Goal: Information Seeking & Learning: Compare options

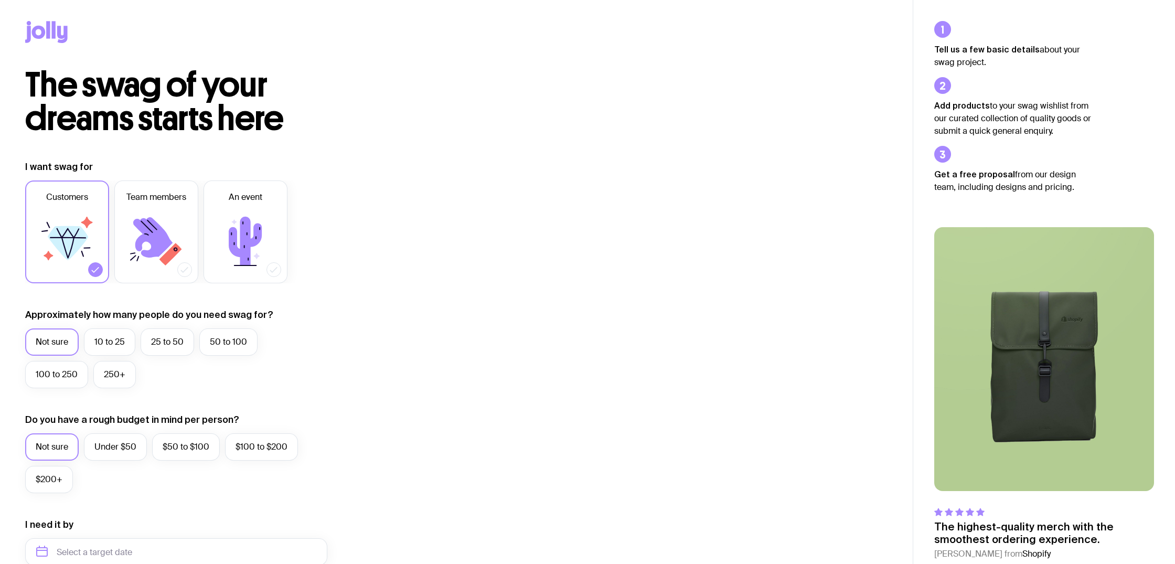
click at [57, 31] on icon at bounding box center [46, 32] width 42 height 22
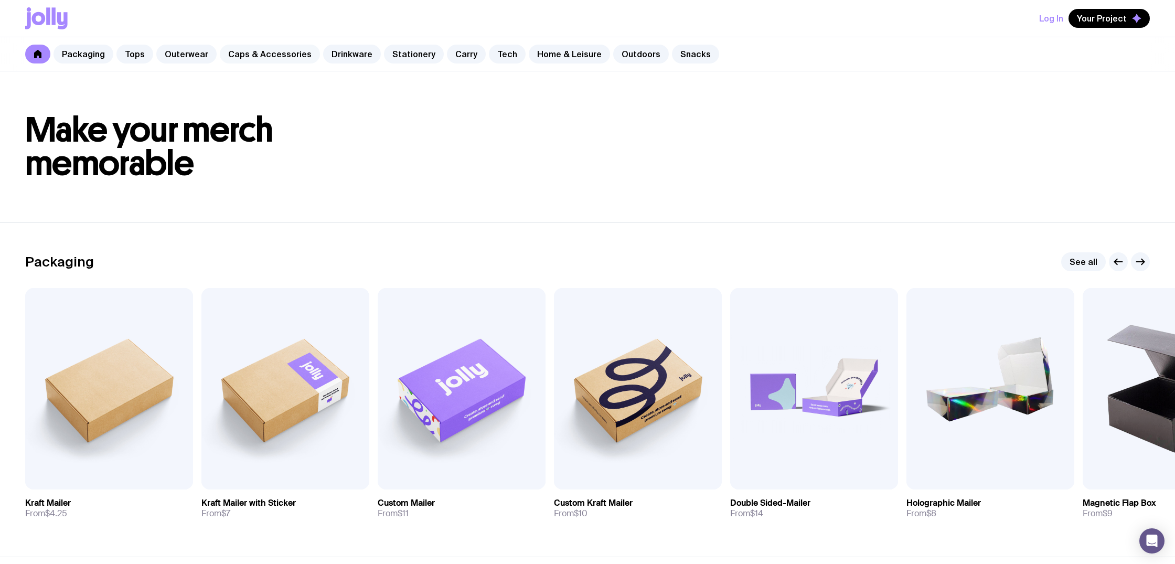
click at [274, 55] on link "Caps & Accessories" at bounding box center [270, 54] width 100 height 19
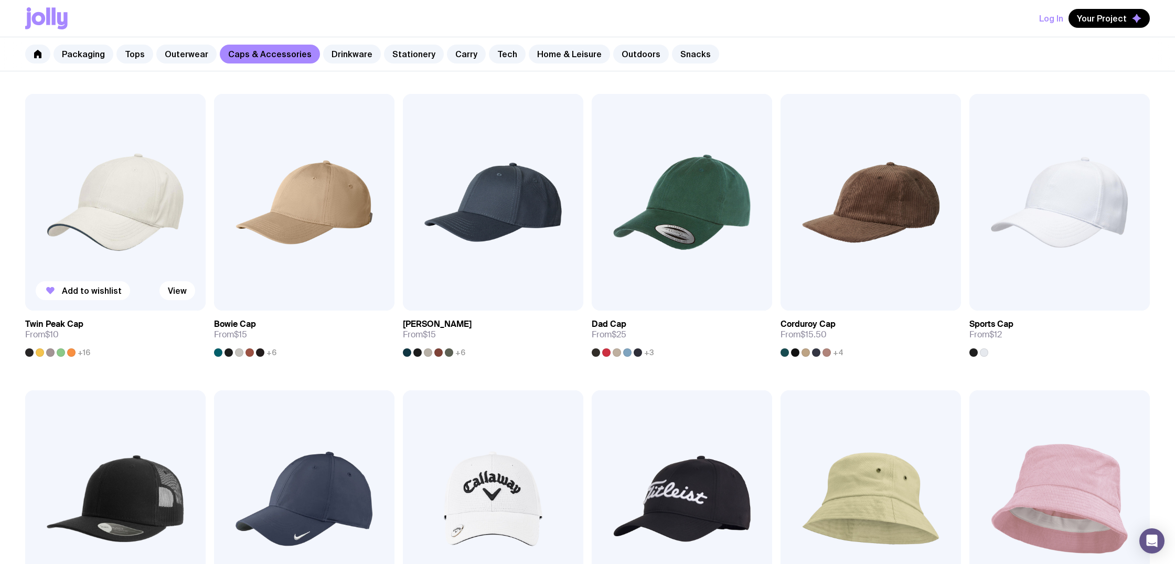
scroll to position [179, 1]
click at [136, 197] on img at bounding box center [115, 202] width 180 height 217
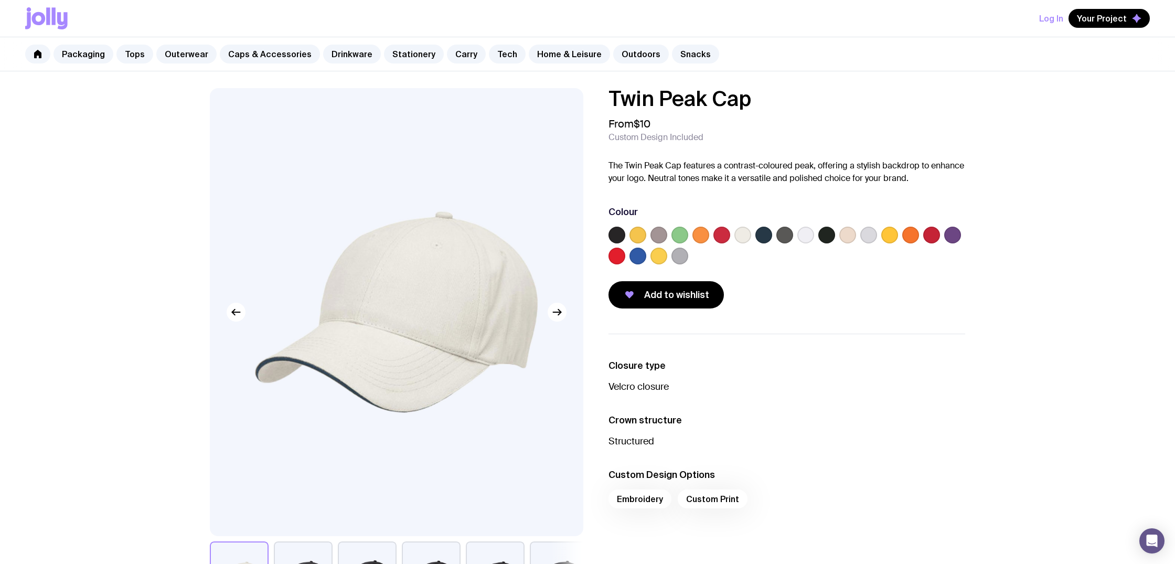
click at [620, 239] on label at bounding box center [616, 235] width 17 height 17
click at [0, 0] on input "radio" at bounding box center [0, 0] width 0 height 0
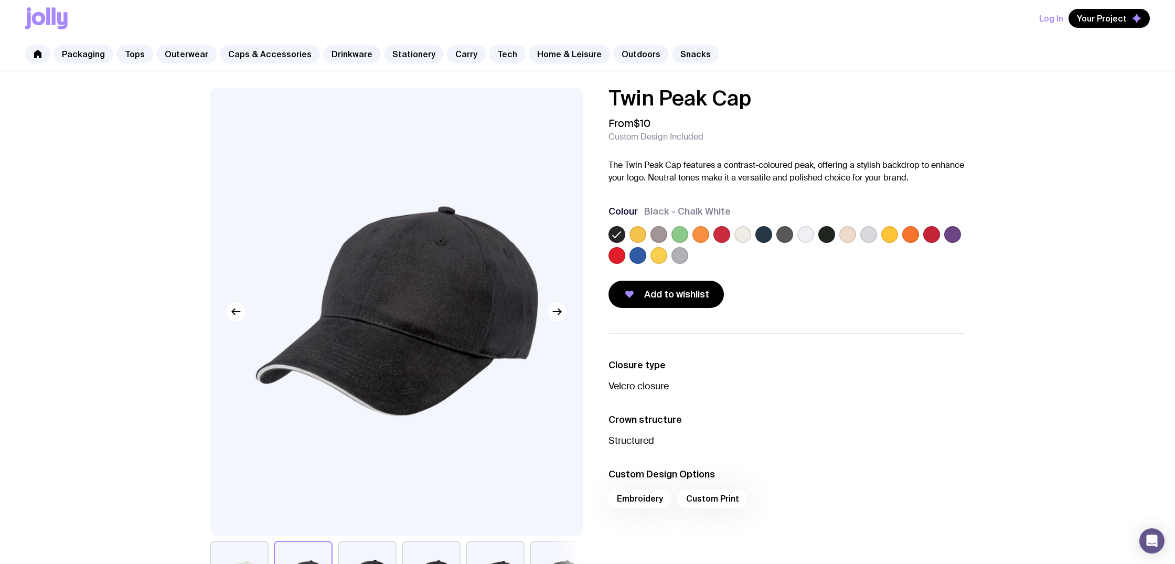
click at [764, 237] on label at bounding box center [763, 234] width 17 height 17
click at [0, 0] on input "radio" at bounding box center [0, 0] width 0 height 0
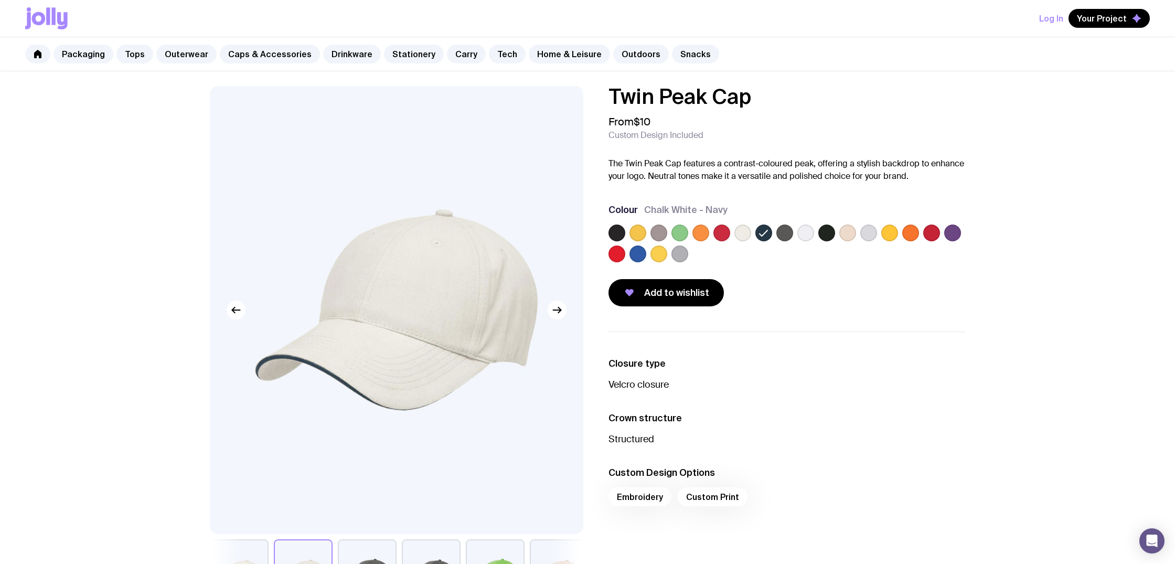
click at [827, 235] on label at bounding box center [826, 232] width 17 height 17
click at [0, 0] on input "radio" at bounding box center [0, 0] width 0 height 0
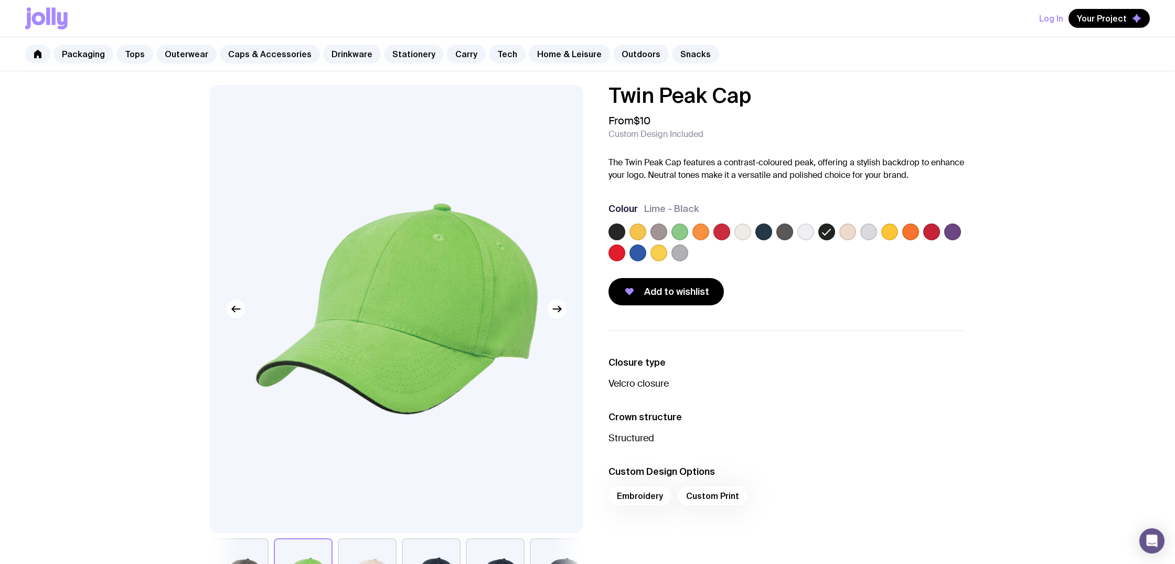
scroll to position [4, 0]
click at [806, 234] on label at bounding box center [805, 231] width 17 height 17
click at [0, 0] on input "radio" at bounding box center [0, 0] width 0 height 0
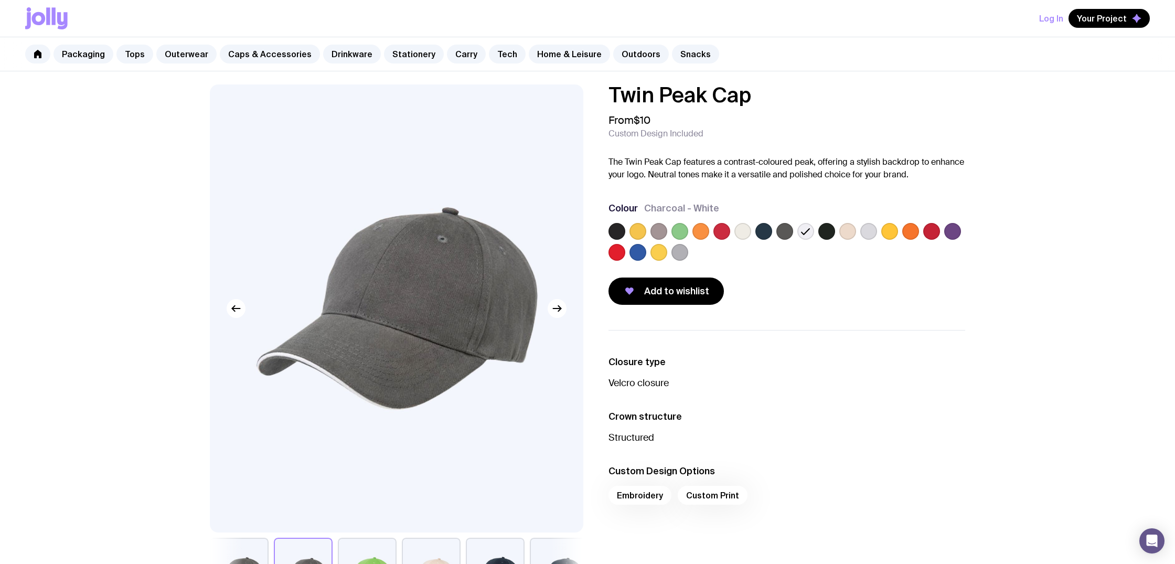
click at [784, 234] on label at bounding box center [784, 231] width 17 height 17
click at [0, 0] on input "radio" at bounding box center [0, 0] width 0 height 0
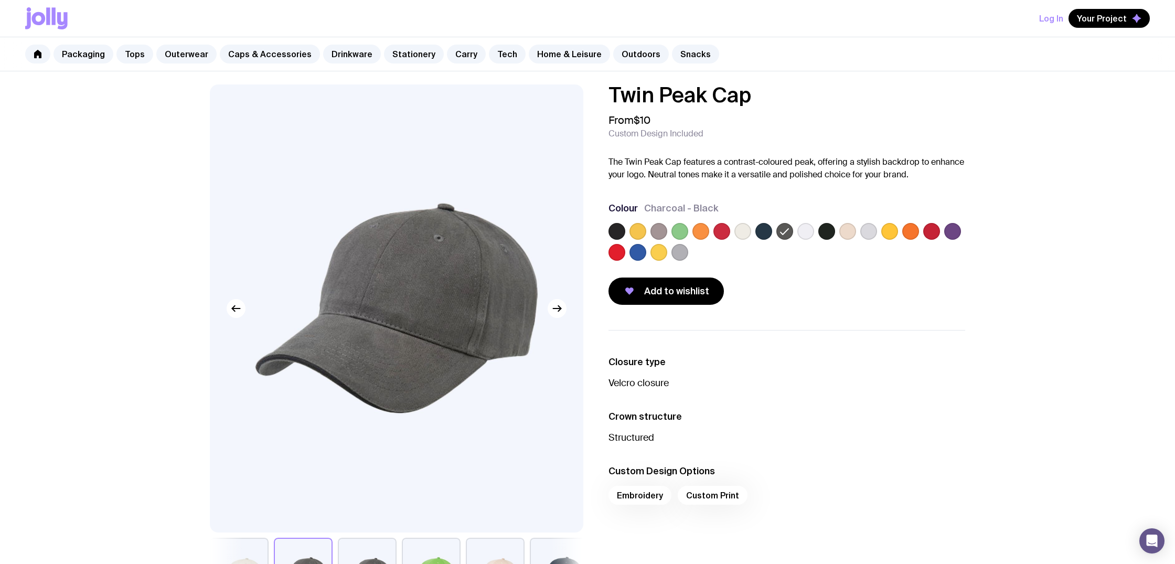
click at [616, 232] on label at bounding box center [616, 231] width 17 height 17
click at [0, 0] on input "radio" at bounding box center [0, 0] width 0 height 0
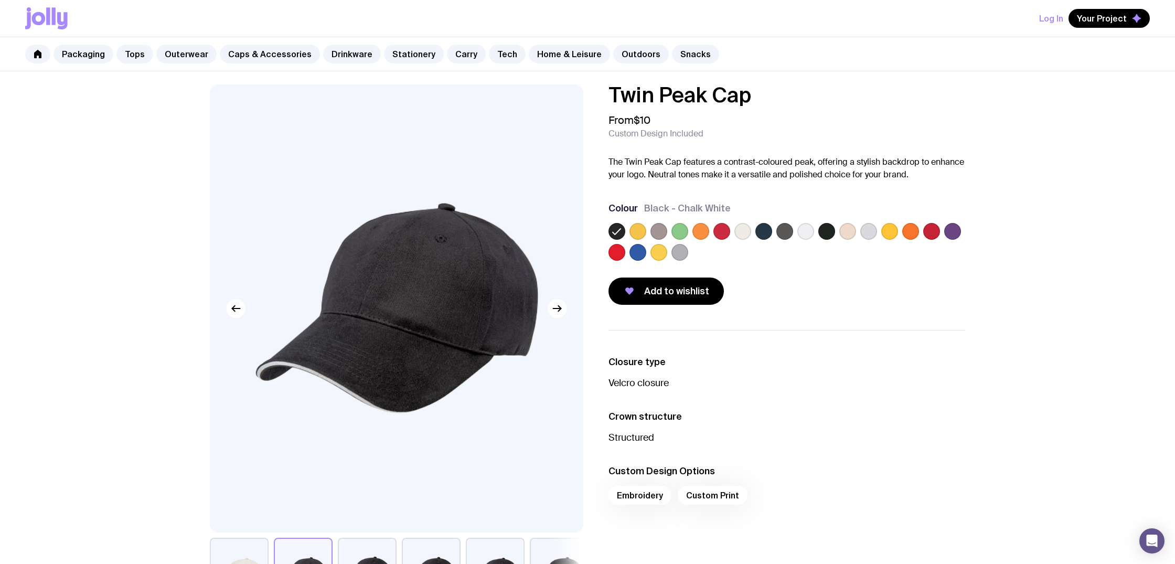
click at [636, 231] on label at bounding box center [637, 231] width 17 height 17
click at [0, 0] on input "radio" at bounding box center [0, 0] width 0 height 0
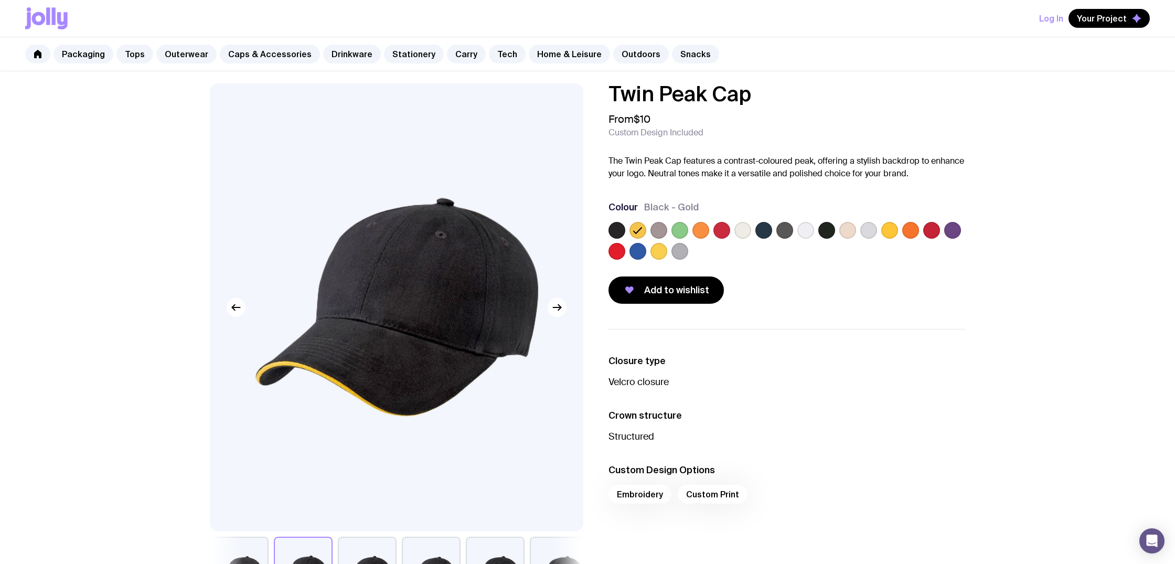
click at [617, 251] on label at bounding box center [616, 251] width 17 height 17
click at [0, 0] on input "radio" at bounding box center [0, 0] width 0 height 0
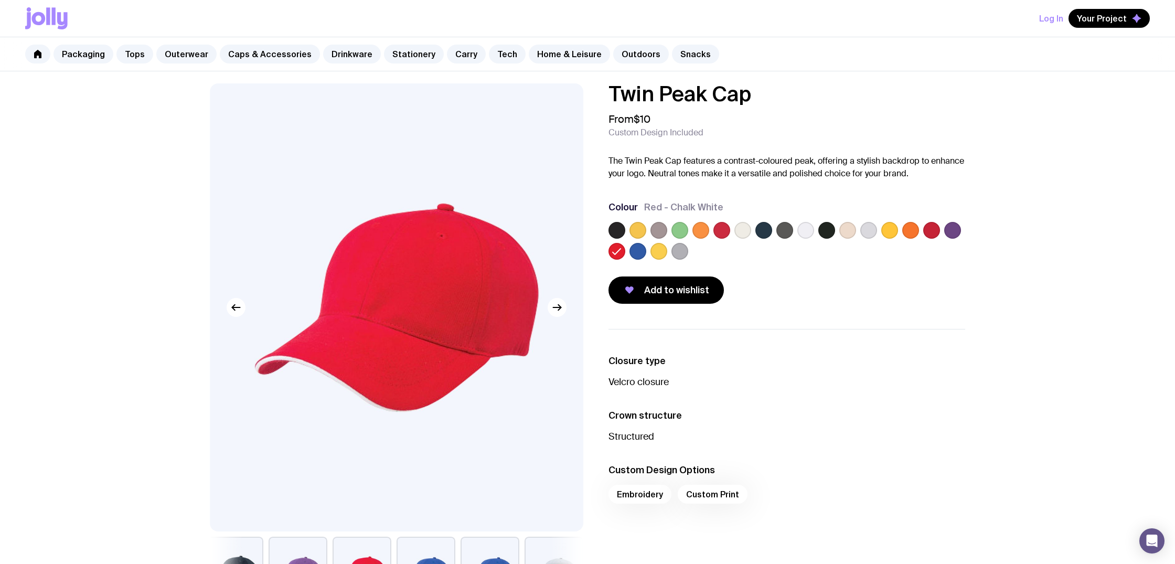
click at [641, 250] on label at bounding box center [637, 251] width 17 height 17
click at [0, 0] on input "radio" at bounding box center [0, 0] width 0 height 0
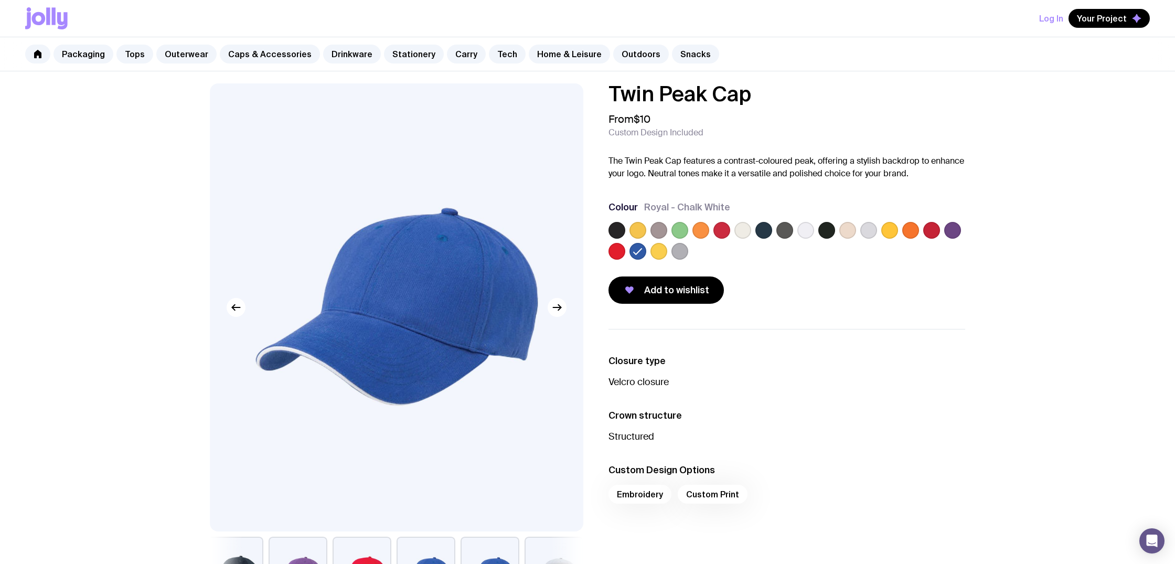
scroll to position [4, 0]
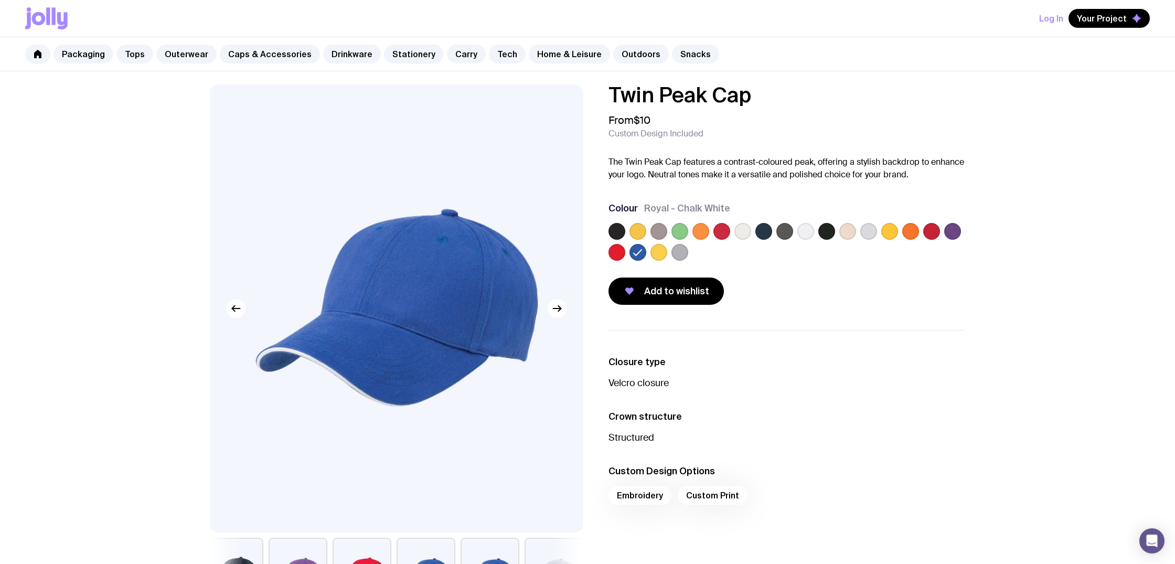
drag, startPoint x: 952, startPoint y: 228, endPoint x: 944, endPoint y: 228, distance: 8.4
click at [952, 228] on label at bounding box center [952, 231] width 17 height 17
click at [0, 0] on input "radio" at bounding box center [0, 0] width 0 height 0
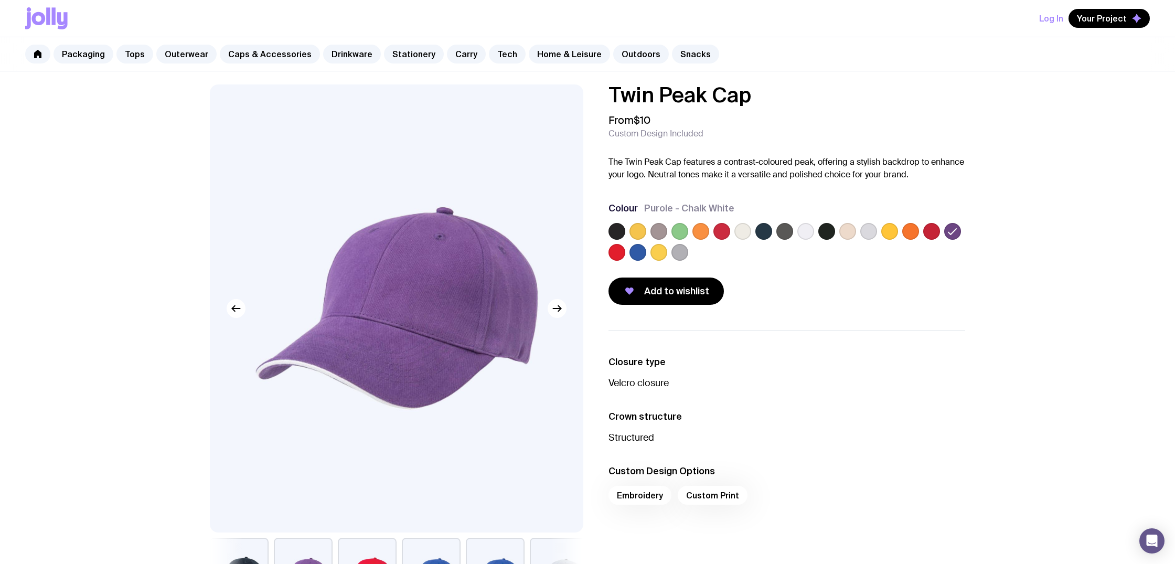
click at [932, 230] on label at bounding box center [931, 231] width 17 height 17
click at [0, 0] on input "radio" at bounding box center [0, 0] width 0 height 0
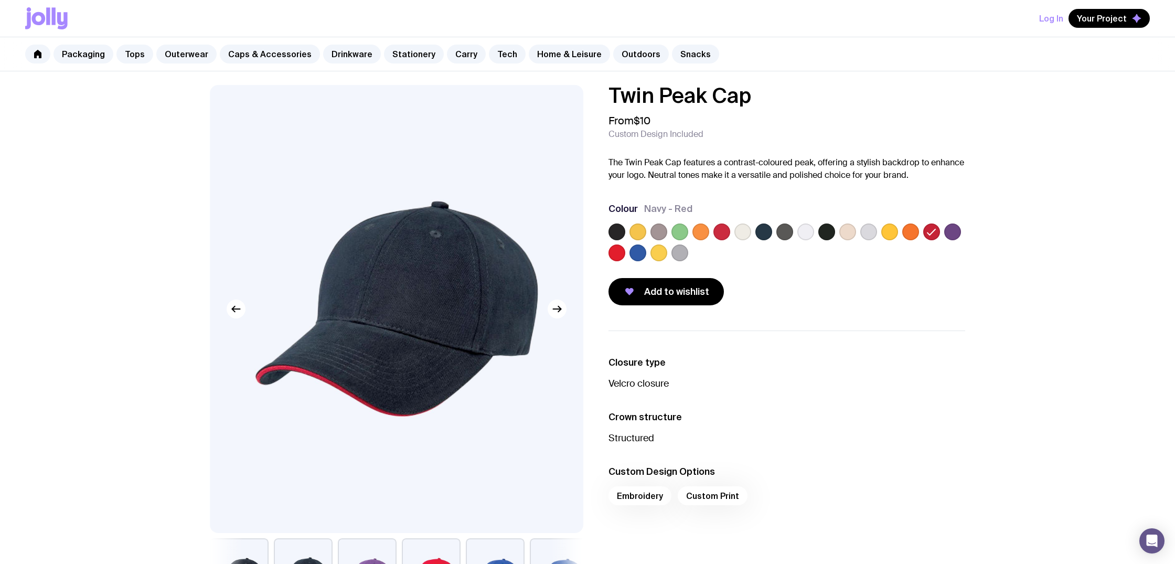
scroll to position [3, 0]
click at [906, 231] on label at bounding box center [910, 231] width 17 height 17
click at [0, 0] on input "radio" at bounding box center [0, 0] width 0 height 0
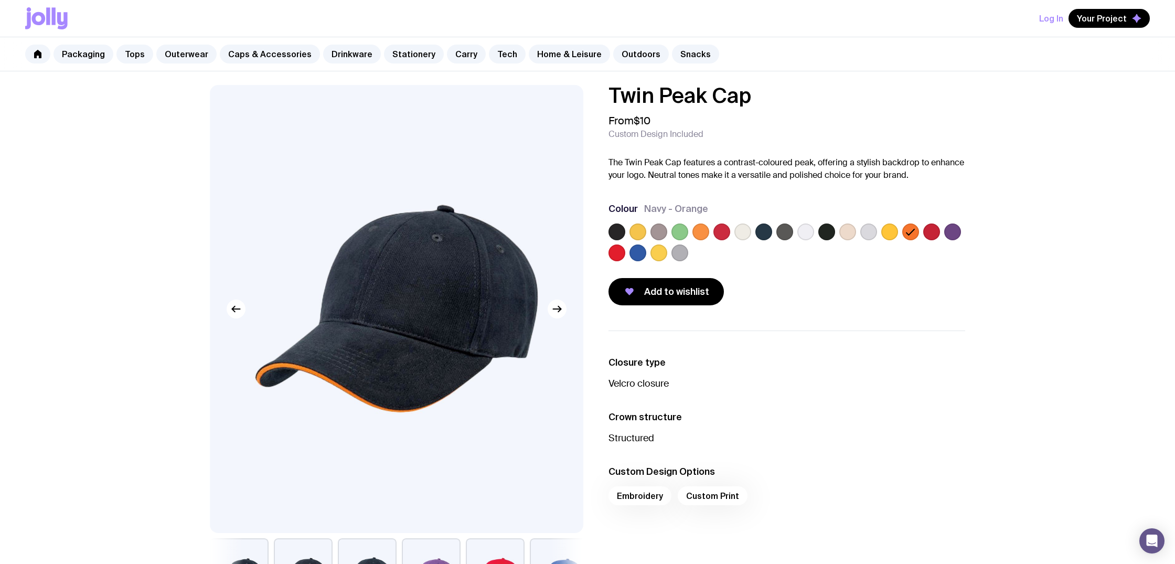
drag, startPoint x: 870, startPoint y: 233, endPoint x: 859, endPoint y: 233, distance: 11.5
click at [870, 233] on label at bounding box center [868, 231] width 17 height 17
click at [0, 0] on input "radio" at bounding box center [0, 0] width 0 height 0
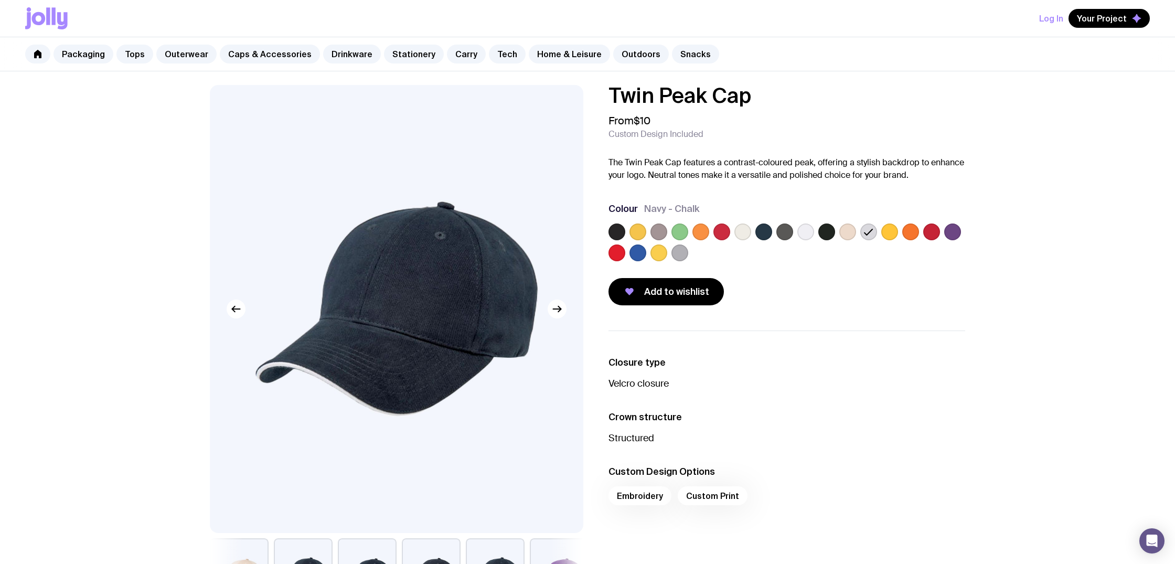
click at [679, 232] on label at bounding box center [679, 231] width 17 height 17
click at [0, 0] on input "radio" at bounding box center [0, 0] width 0 height 0
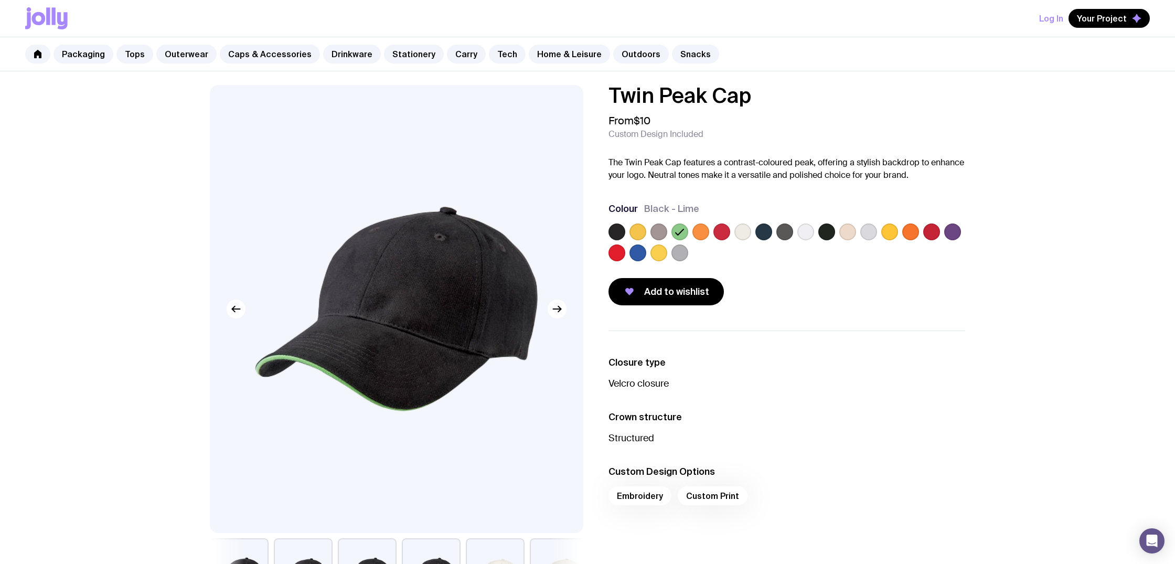
click at [809, 233] on label at bounding box center [805, 231] width 17 height 17
click at [0, 0] on input "radio" at bounding box center [0, 0] width 0 height 0
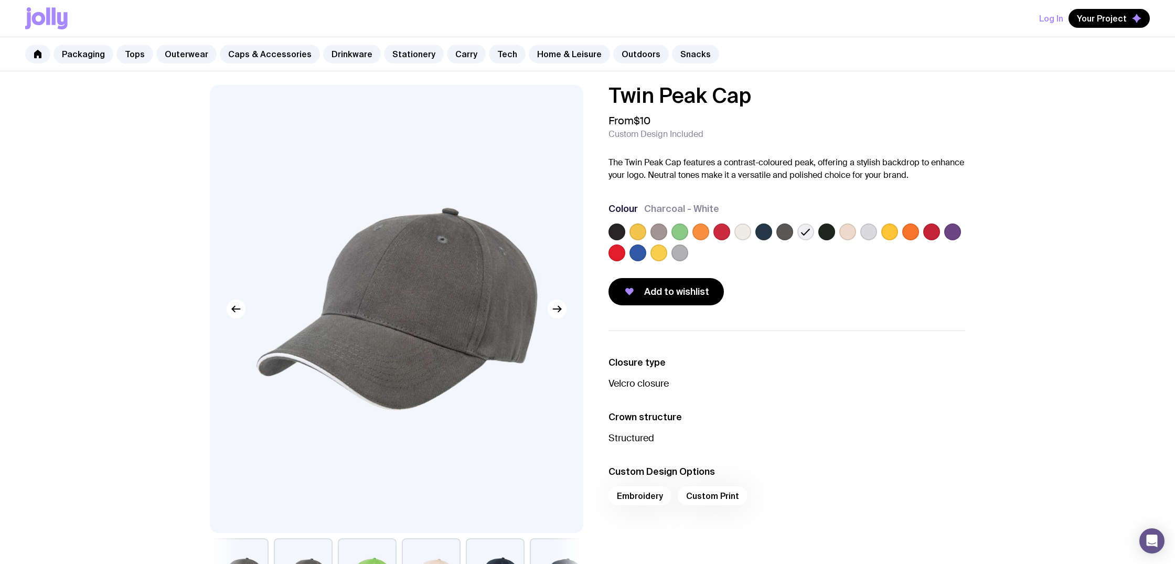
click at [847, 232] on label at bounding box center [847, 231] width 17 height 17
click at [0, 0] on input "radio" at bounding box center [0, 0] width 0 height 0
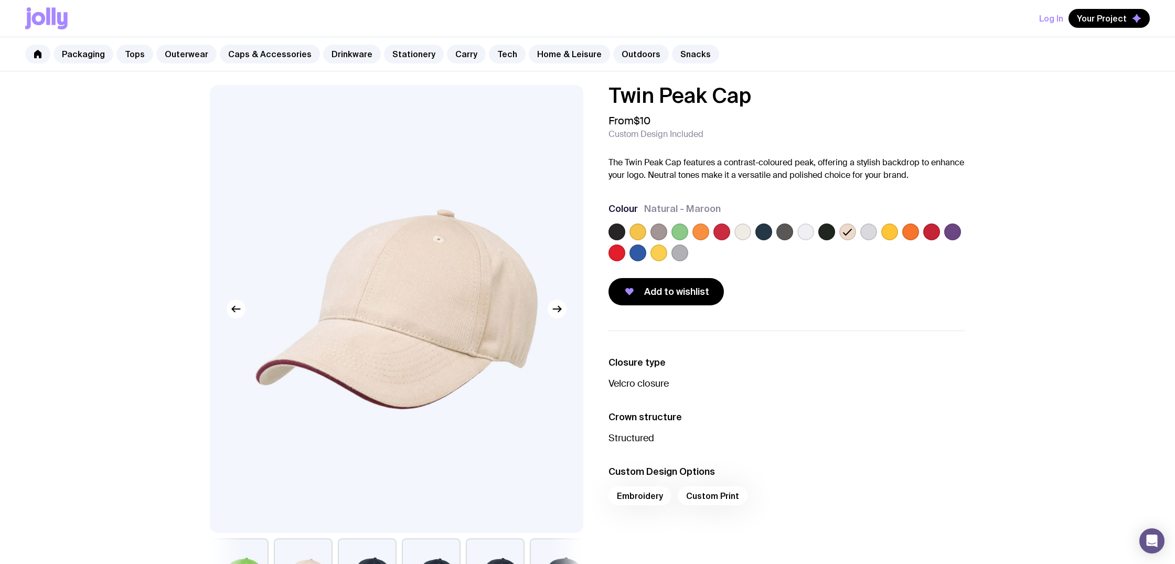
click at [871, 232] on label at bounding box center [868, 231] width 17 height 17
click at [0, 0] on input "radio" at bounding box center [0, 0] width 0 height 0
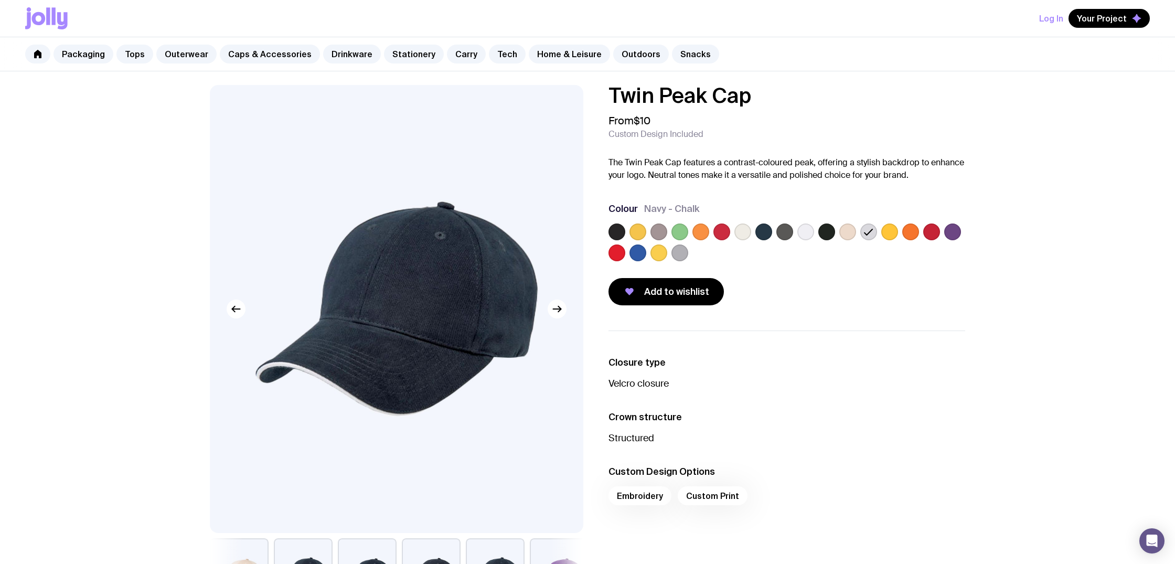
scroll to position [25, 0]
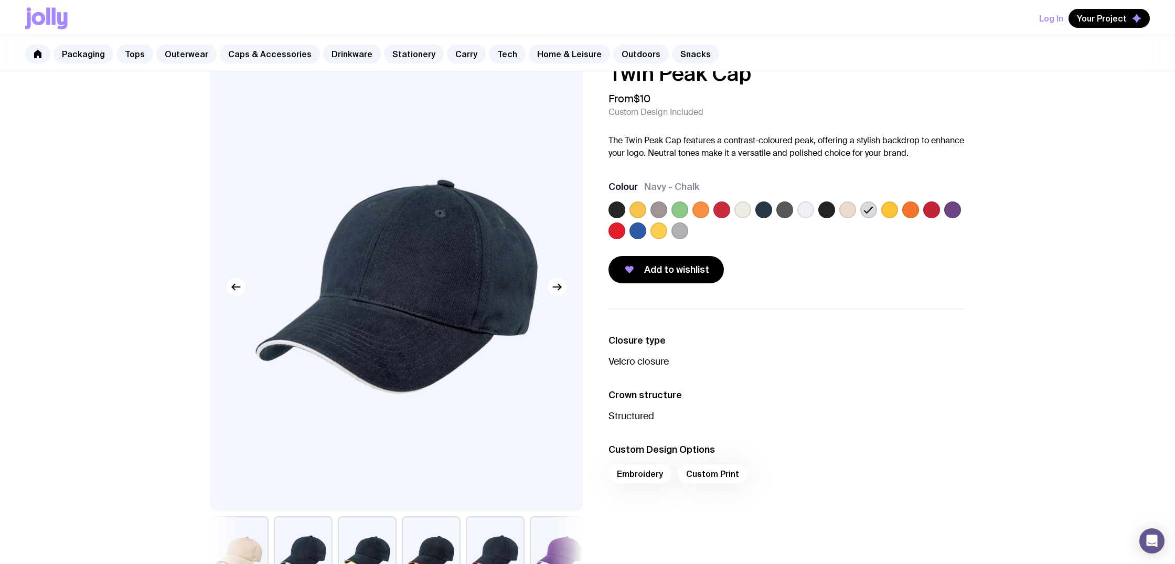
click at [562, 289] on icon "button" at bounding box center [557, 287] width 13 height 13
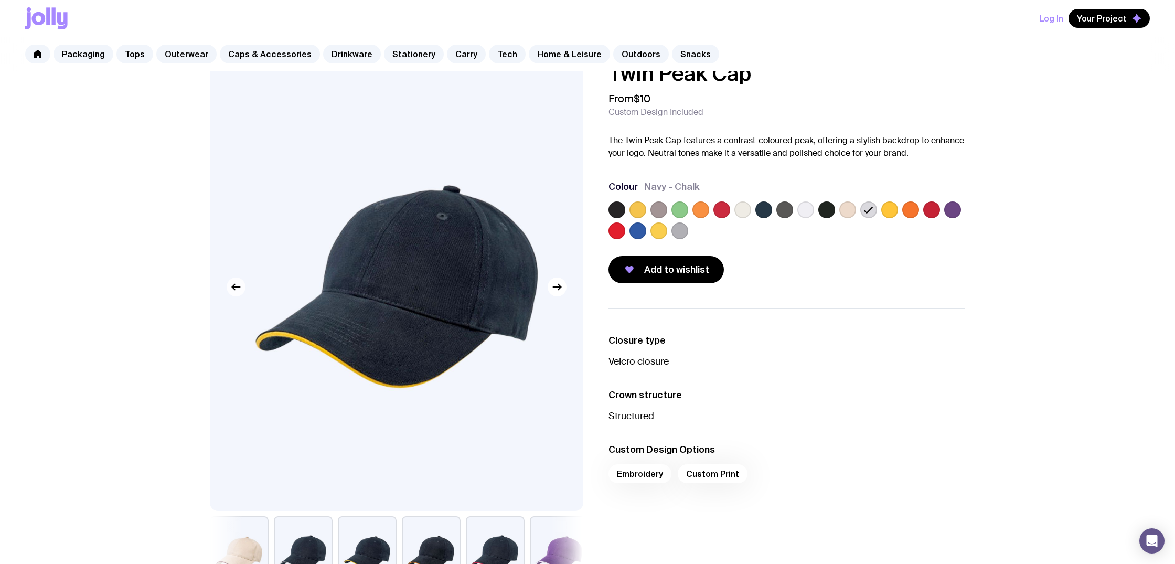
click at [239, 293] on icon "button" at bounding box center [236, 287] width 13 height 13
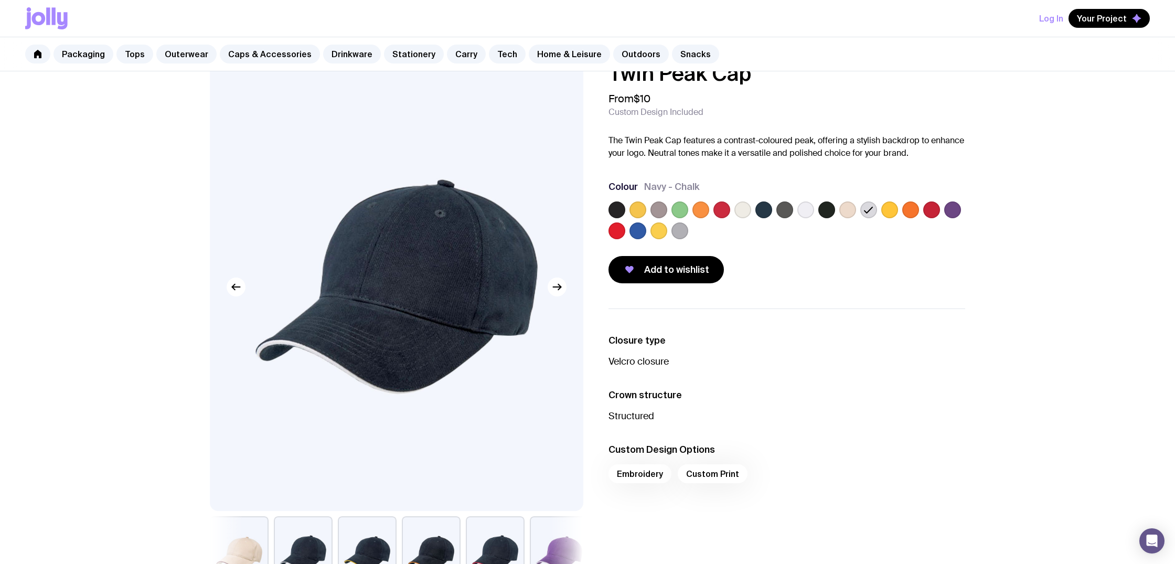
click at [383, 260] on img at bounding box center [396, 287] width 373 height 448
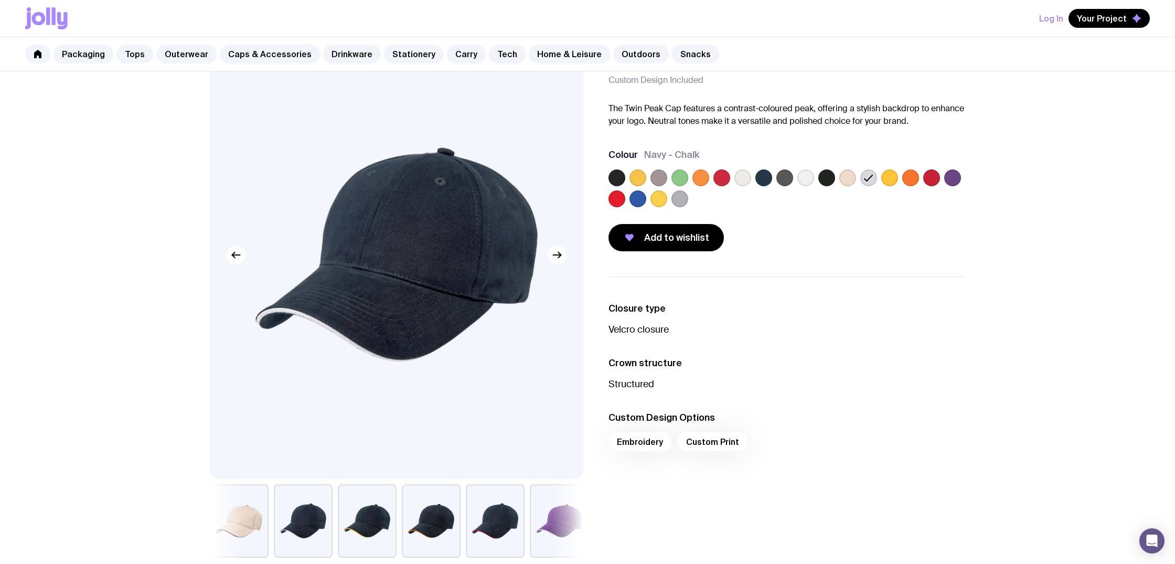
scroll to position [60, 0]
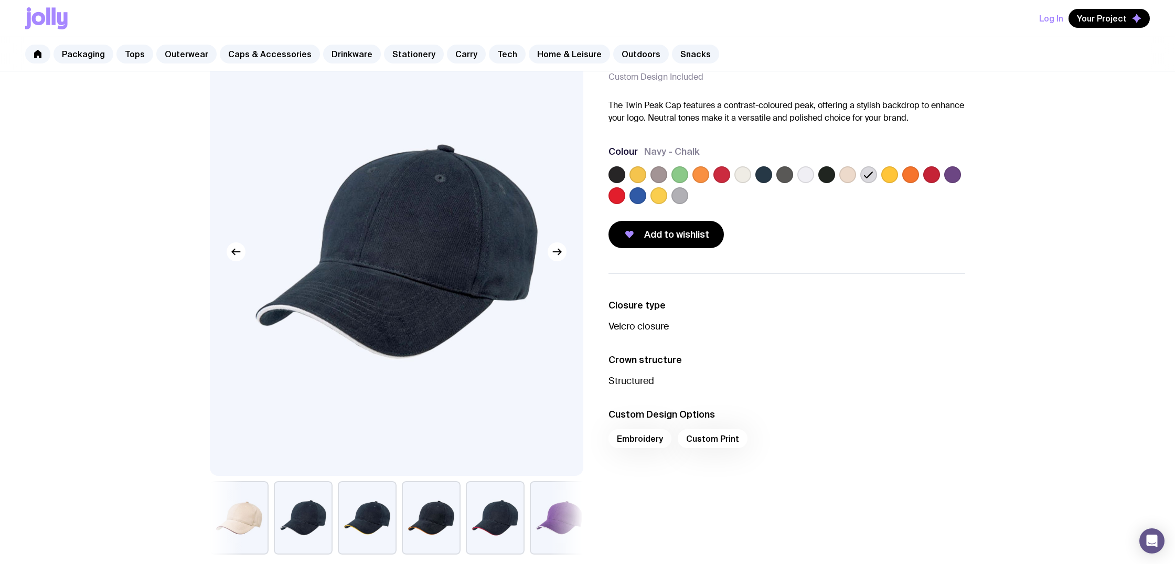
scroll to position [180, 0]
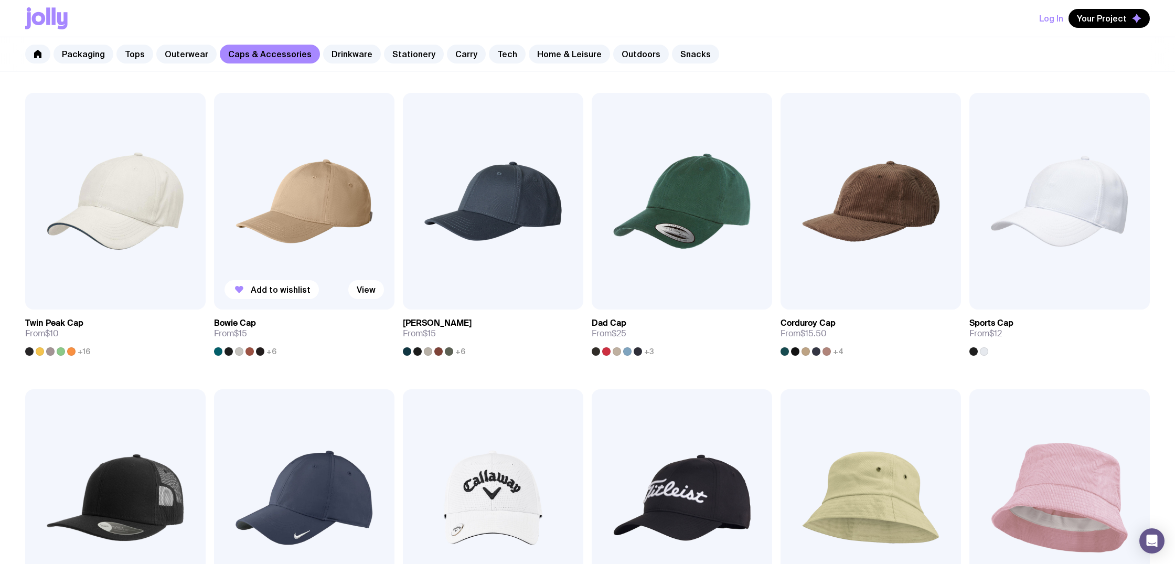
click at [345, 199] on img at bounding box center [304, 201] width 180 height 217
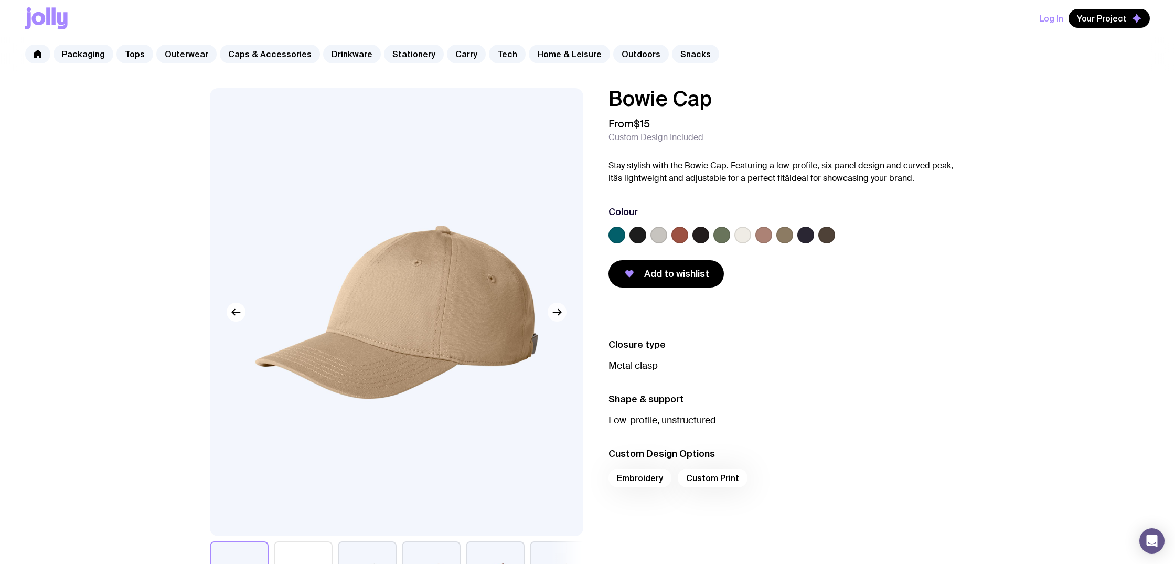
click at [557, 311] on icon "button" at bounding box center [557, 312] width 13 height 13
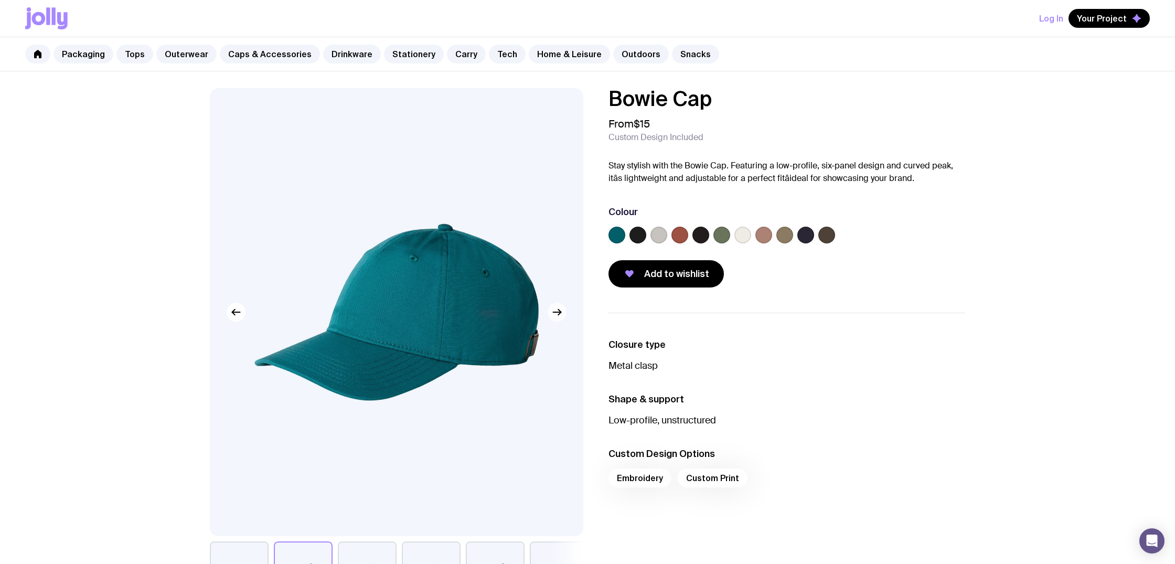
click at [557, 311] on icon "button" at bounding box center [557, 312] width 13 height 13
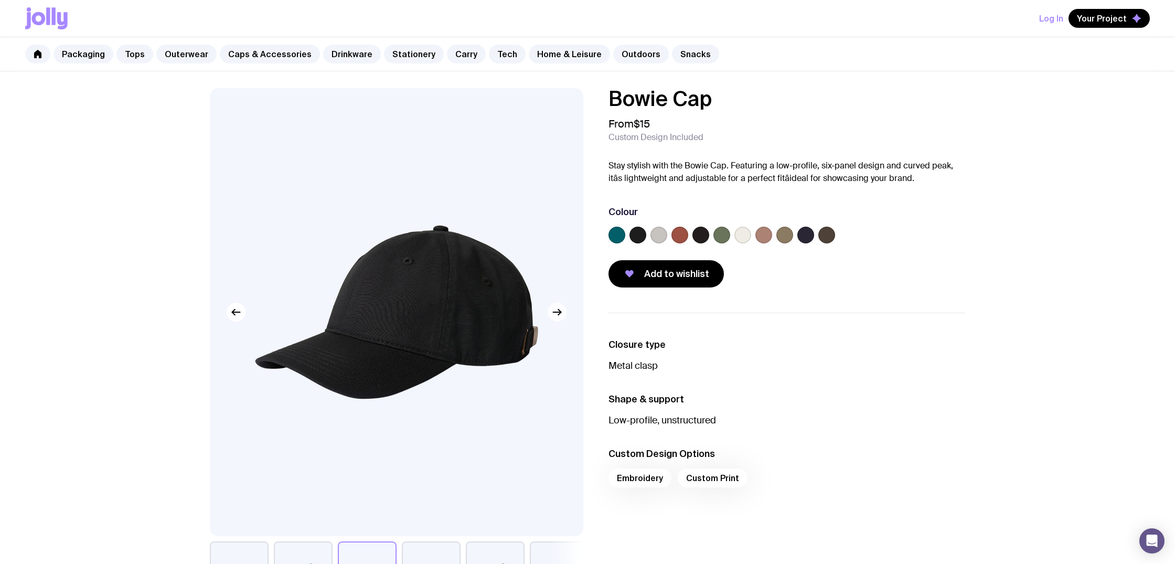
click at [557, 311] on icon "button" at bounding box center [557, 312] width 13 height 13
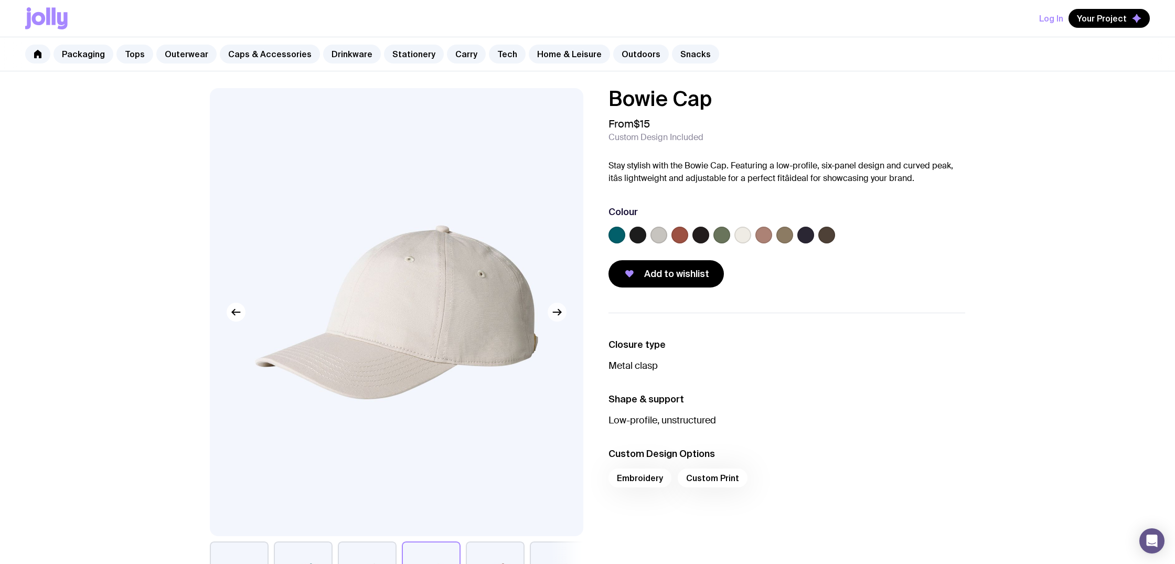
click at [557, 311] on icon "button" at bounding box center [557, 312] width 13 height 13
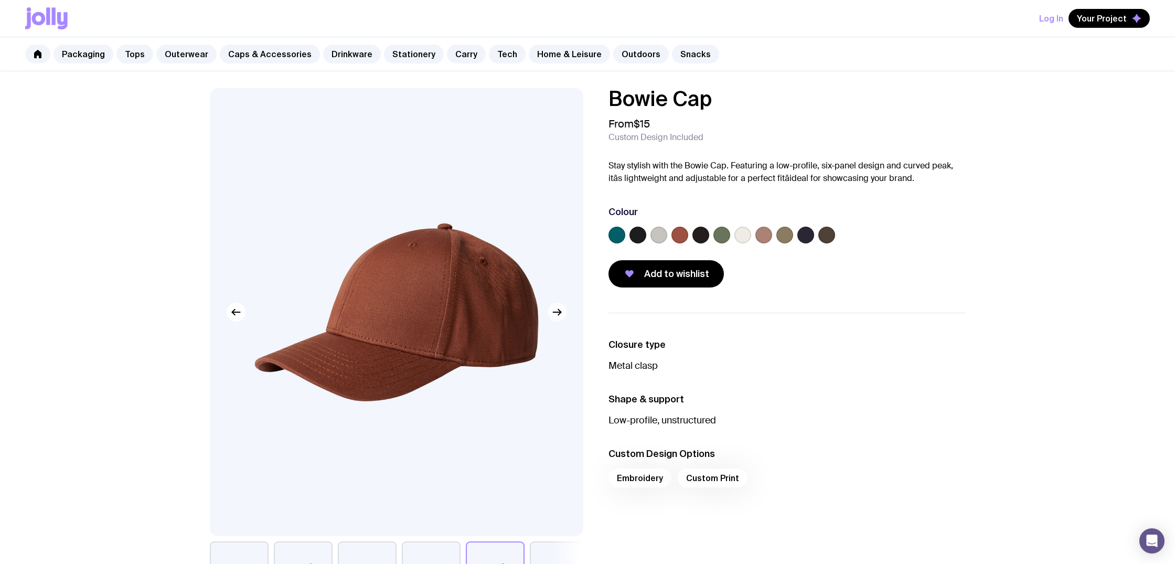
click at [557, 311] on icon "button" at bounding box center [557, 312] width 13 height 13
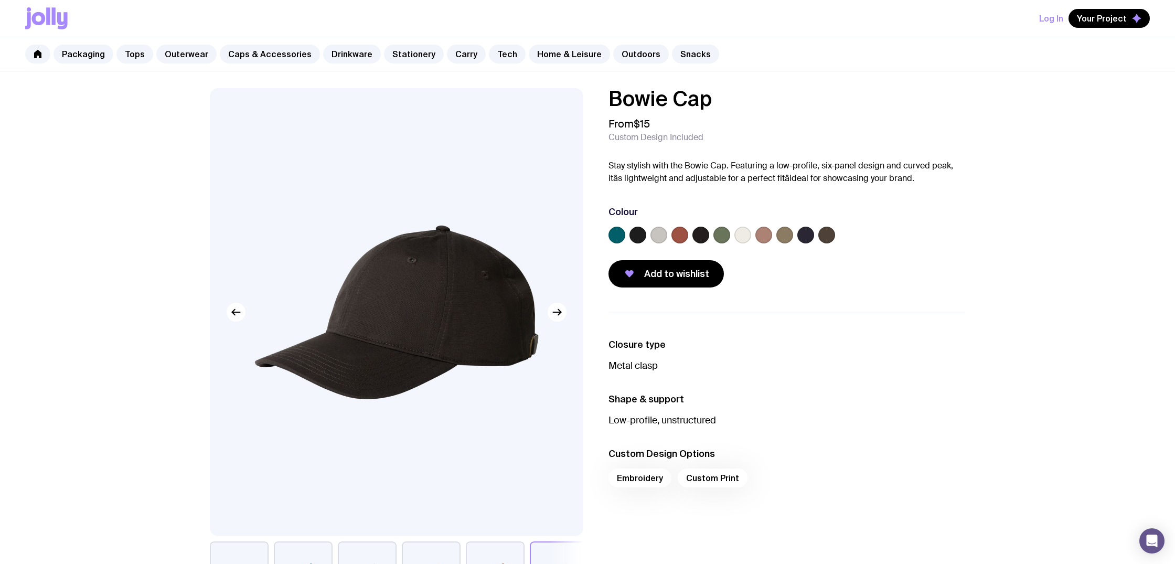
click at [809, 231] on label at bounding box center [805, 235] width 17 height 17
click at [0, 0] on input "radio" at bounding box center [0, 0] width 0 height 0
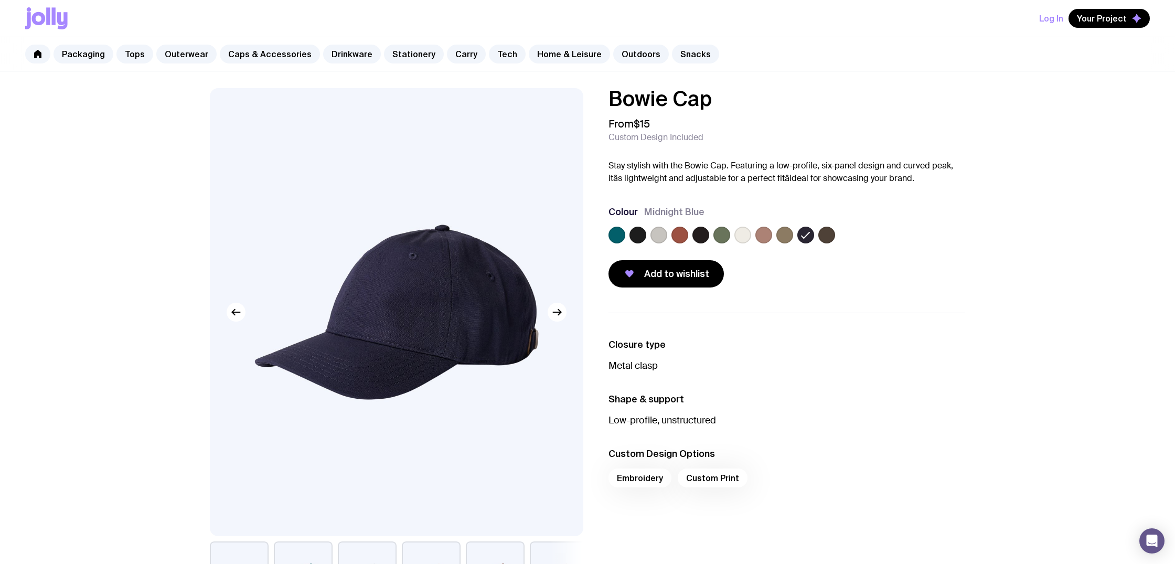
click at [637, 234] on label at bounding box center [637, 235] width 17 height 17
click at [0, 0] on input "radio" at bounding box center [0, 0] width 0 height 0
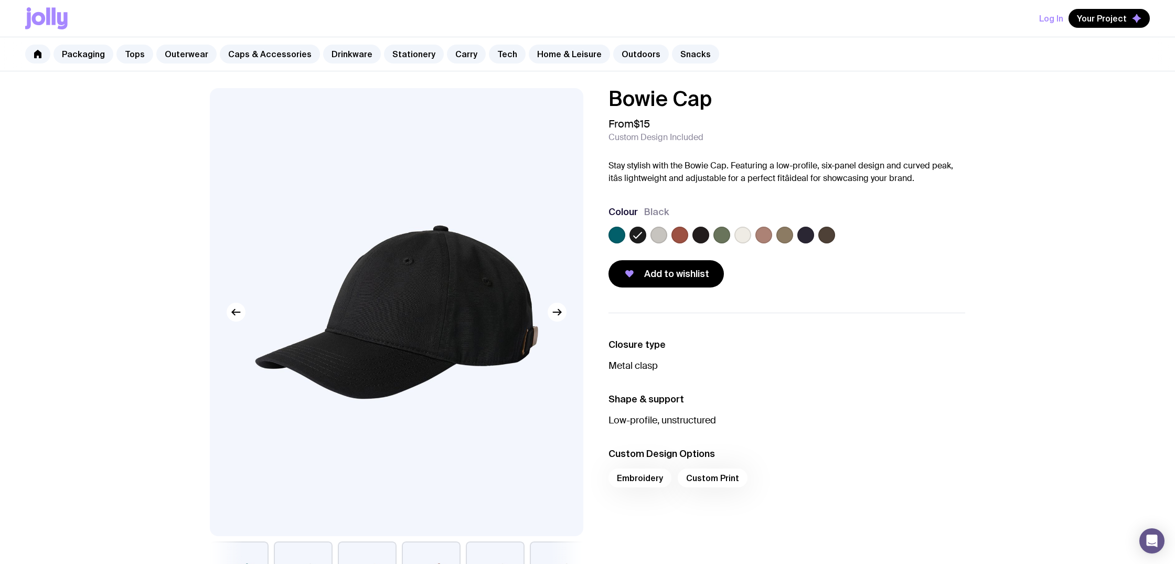
click at [712, 231] on div at bounding box center [786, 237] width 357 height 21
click at [698, 233] on label at bounding box center [700, 235] width 17 height 17
click at [0, 0] on input "radio" at bounding box center [0, 0] width 0 height 0
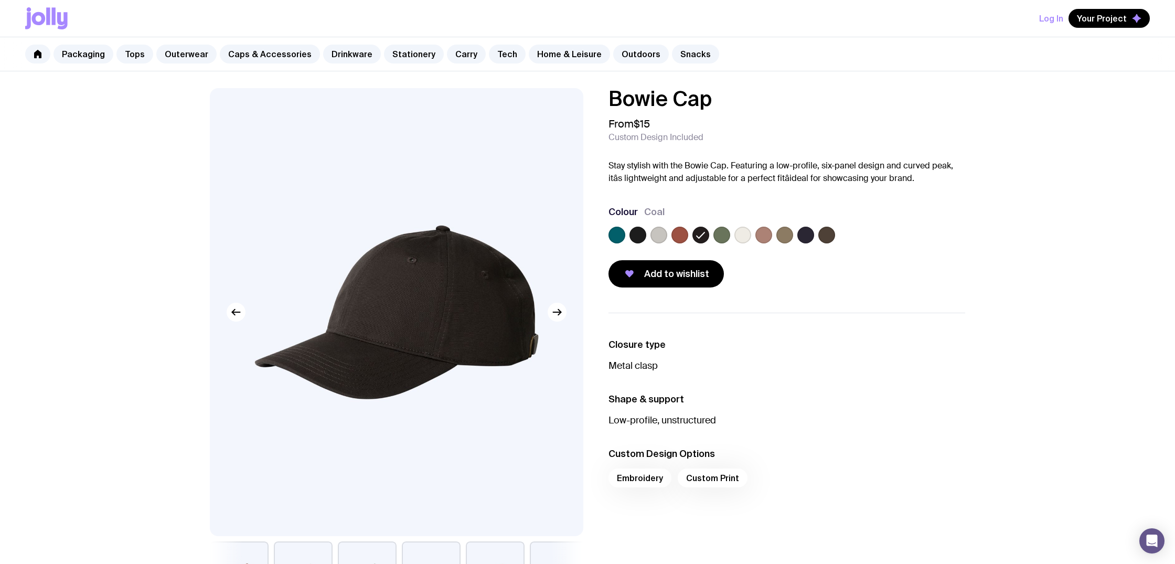
drag, startPoint x: 803, startPoint y: 235, endPoint x: 797, endPoint y: 234, distance: 5.9
click at [803, 235] on label at bounding box center [805, 235] width 17 height 17
click at [0, 0] on input "radio" at bounding box center [0, 0] width 0 height 0
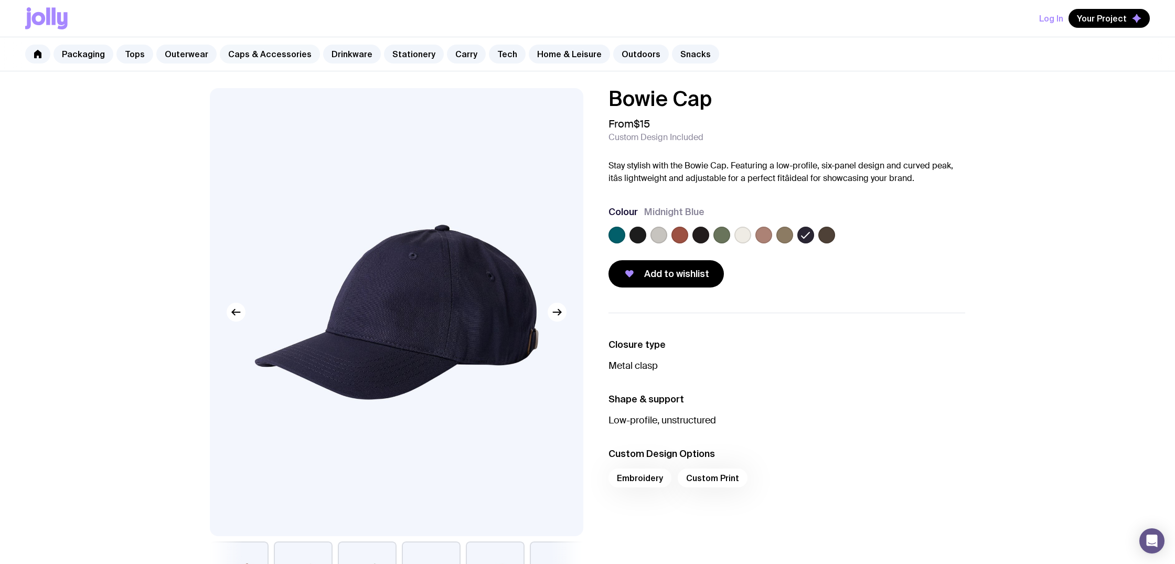
click at [282, 61] on link "Caps & Accessories" at bounding box center [270, 54] width 100 height 19
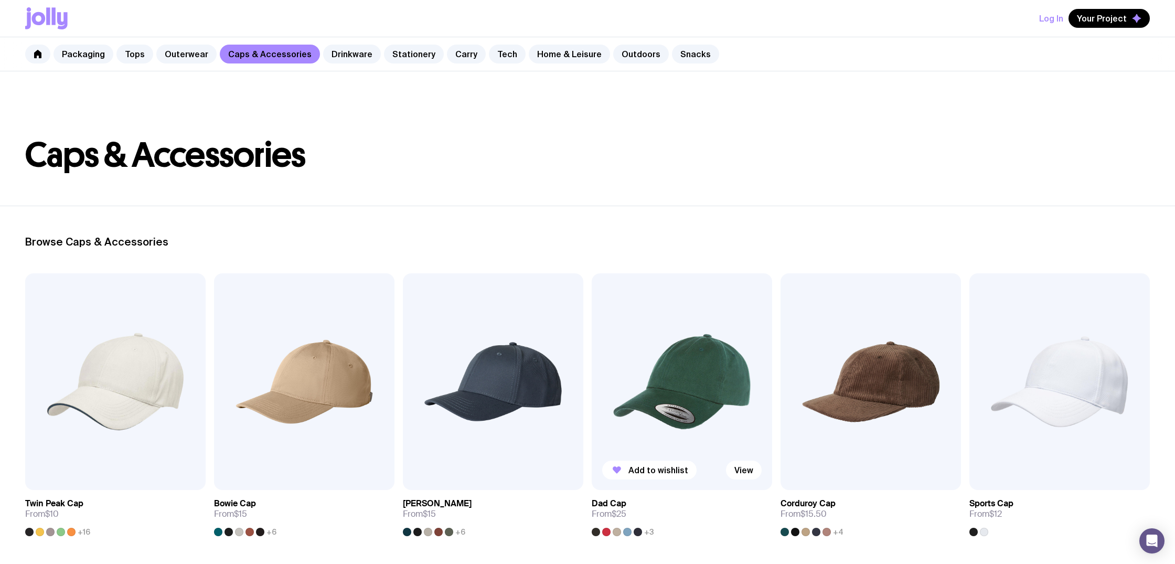
click at [658, 303] on img at bounding box center [682, 381] width 180 height 217
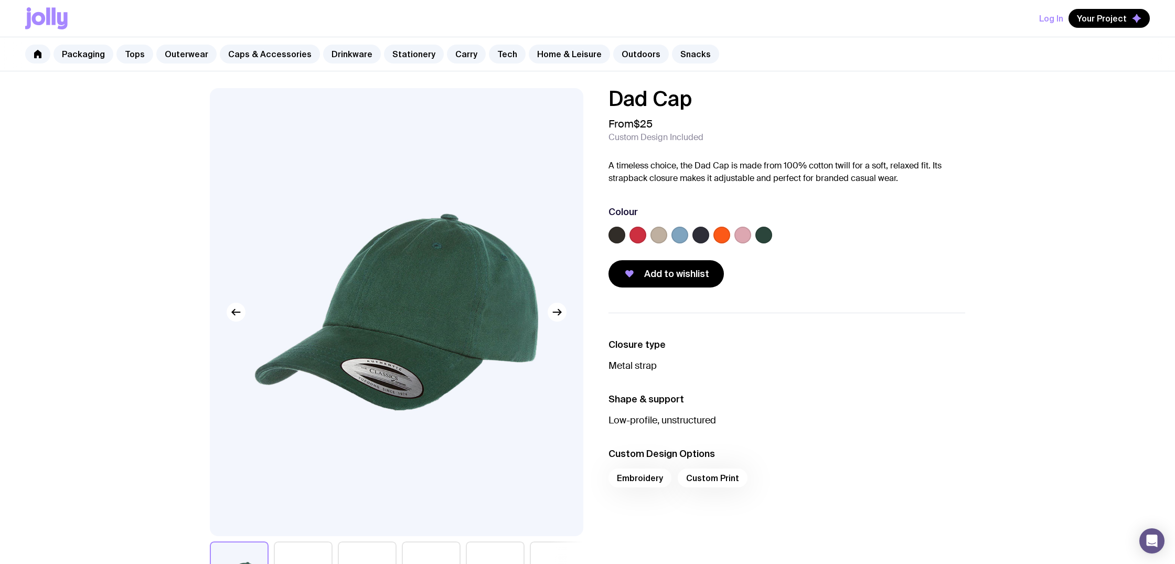
click at [696, 225] on div "Colour" at bounding box center [786, 227] width 357 height 42
click at [696, 230] on label at bounding box center [700, 235] width 17 height 17
click at [0, 0] on input "radio" at bounding box center [0, 0] width 0 height 0
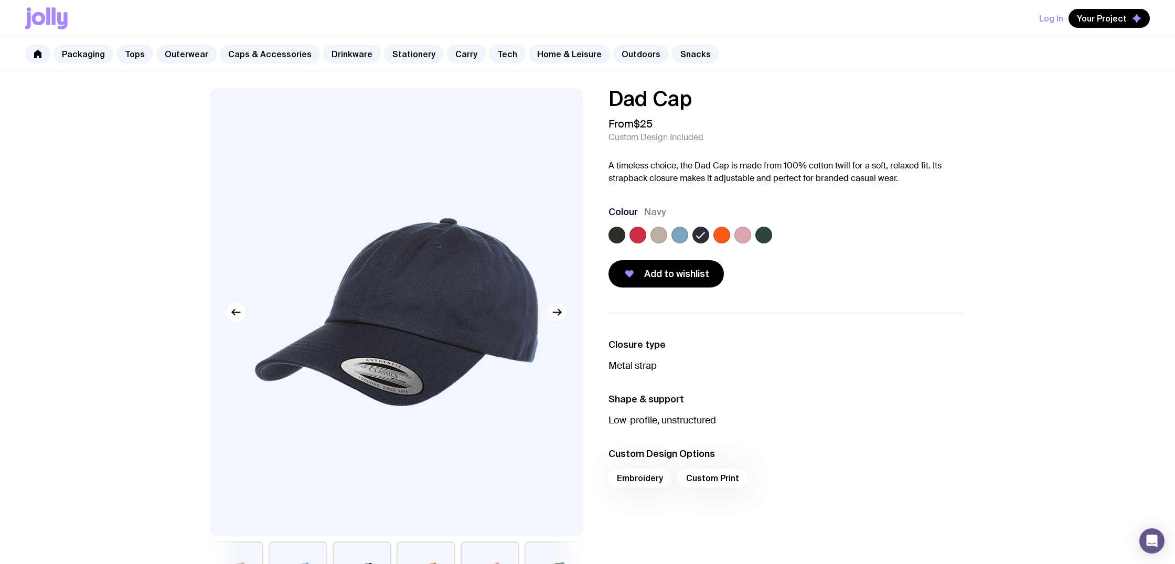
click at [559, 309] on icon "button" at bounding box center [557, 312] width 13 height 13
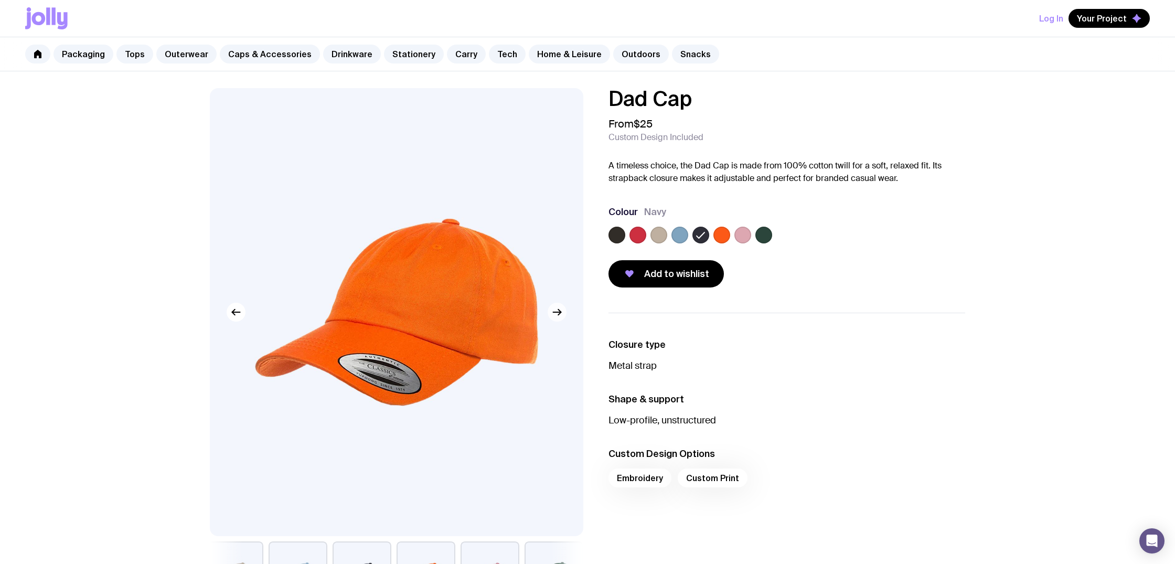
click at [559, 309] on icon "button" at bounding box center [557, 312] width 13 height 13
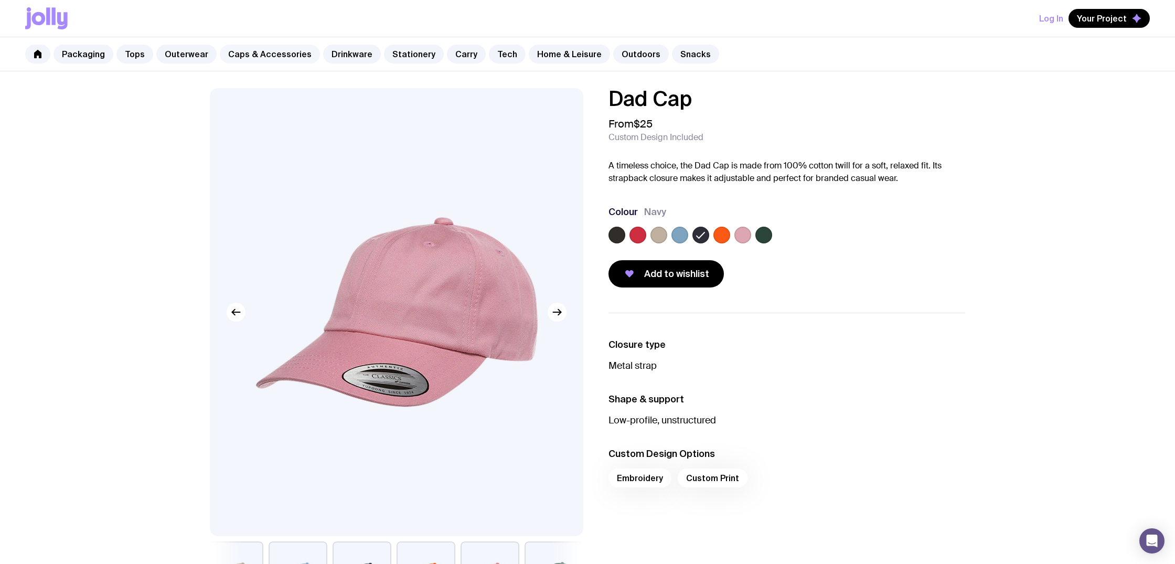
click at [275, 55] on link "Caps & Accessories" at bounding box center [270, 54] width 100 height 19
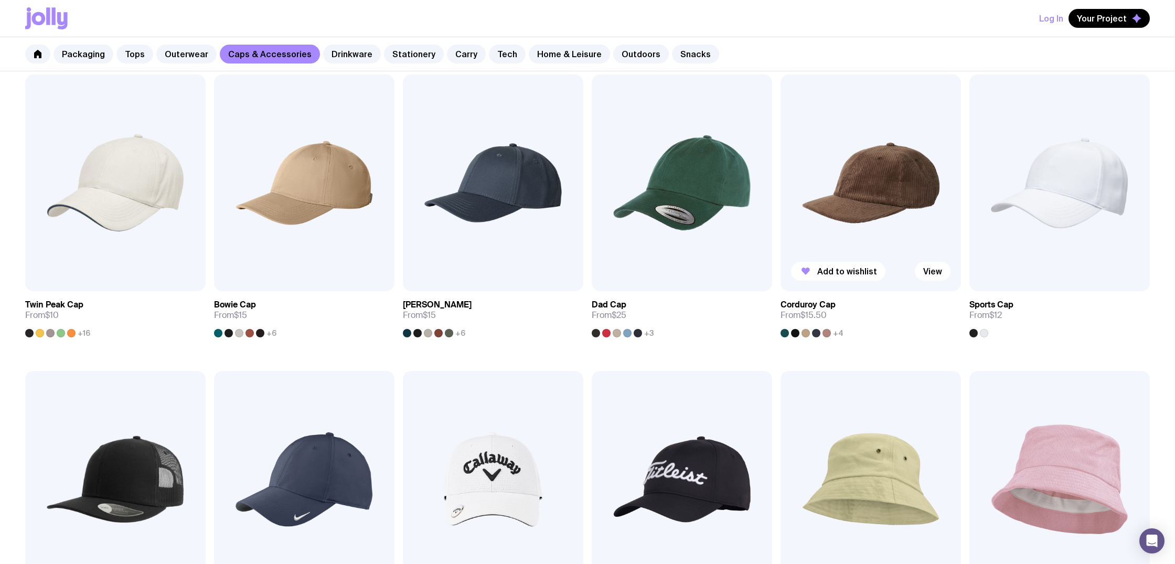
scroll to position [200, 0]
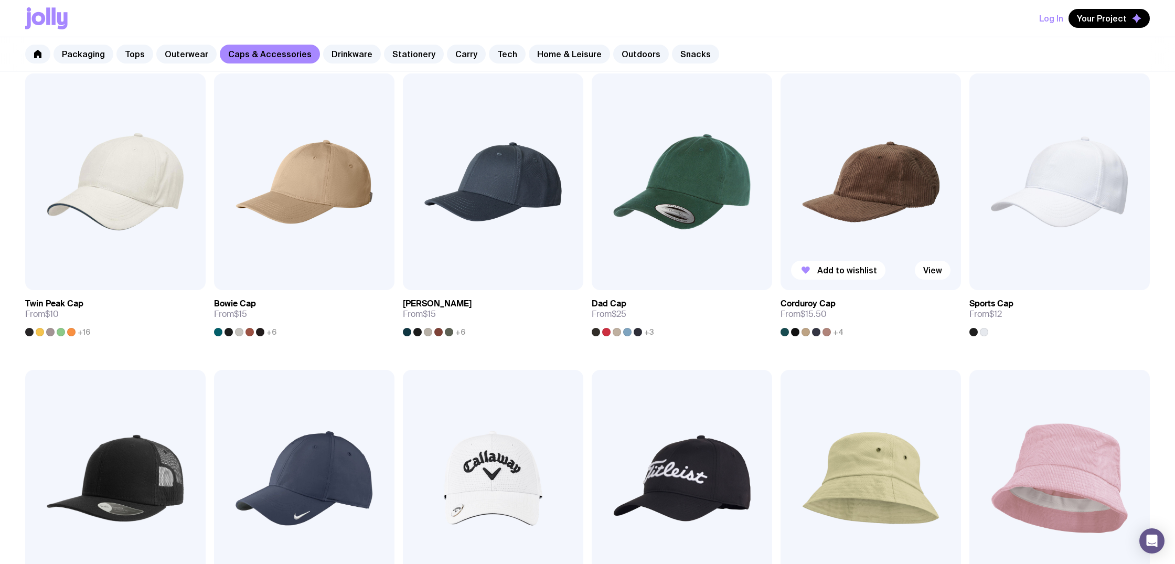
click at [874, 229] on img at bounding box center [870, 181] width 180 height 217
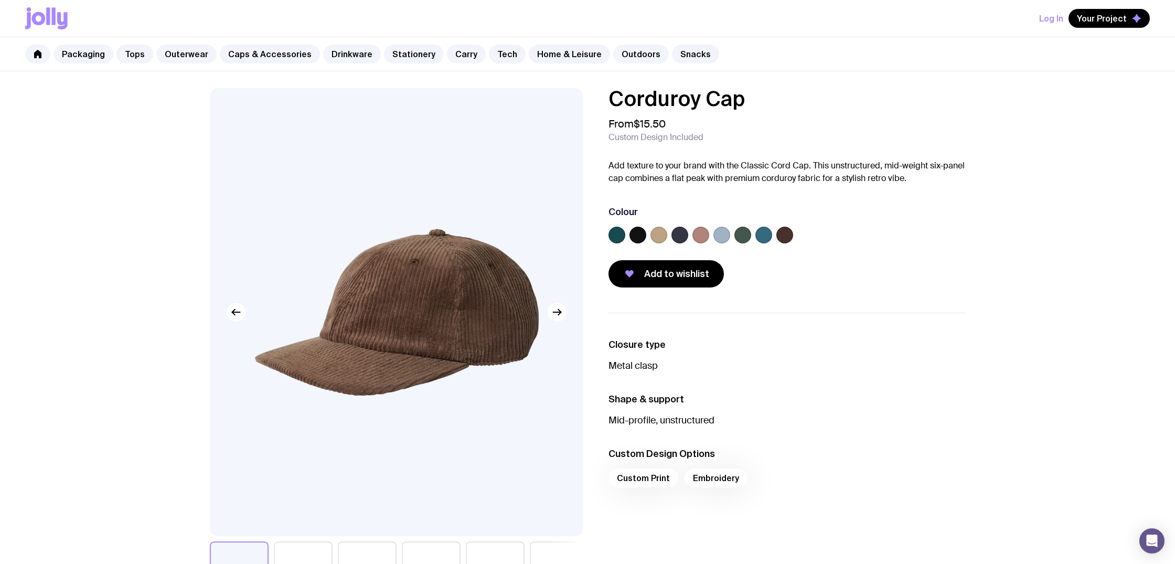
click at [638, 232] on label at bounding box center [637, 235] width 17 height 17
click at [0, 0] on input "radio" at bounding box center [0, 0] width 0 height 0
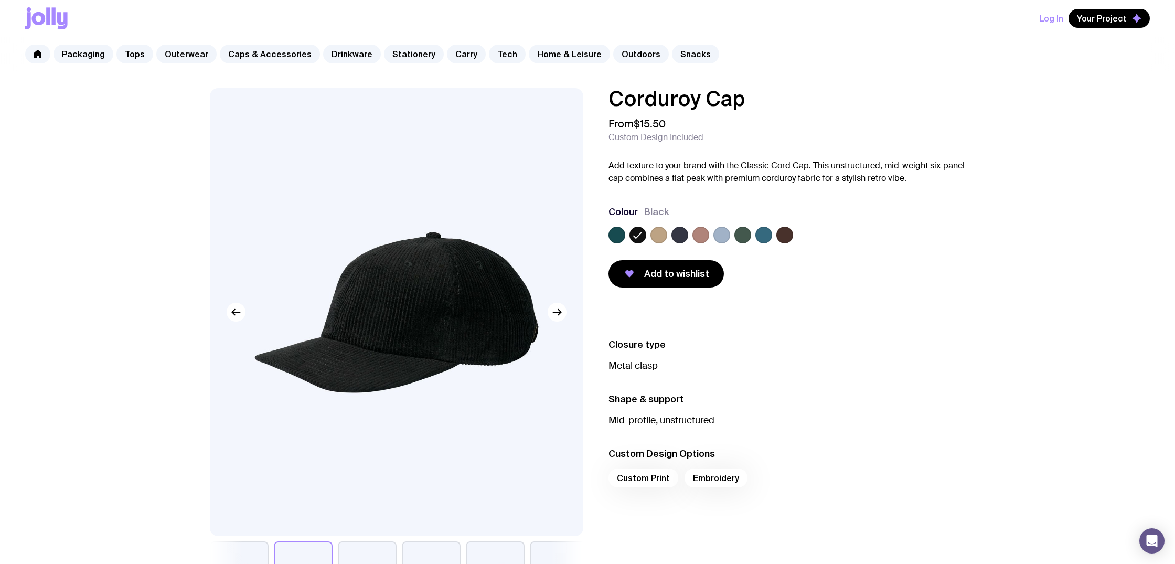
click at [677, 236] on label at bounding box center [679, 235] width 17 height 17
click at [0, 0] on input "radio" at bounding box center [0, 0] width 0 height 0
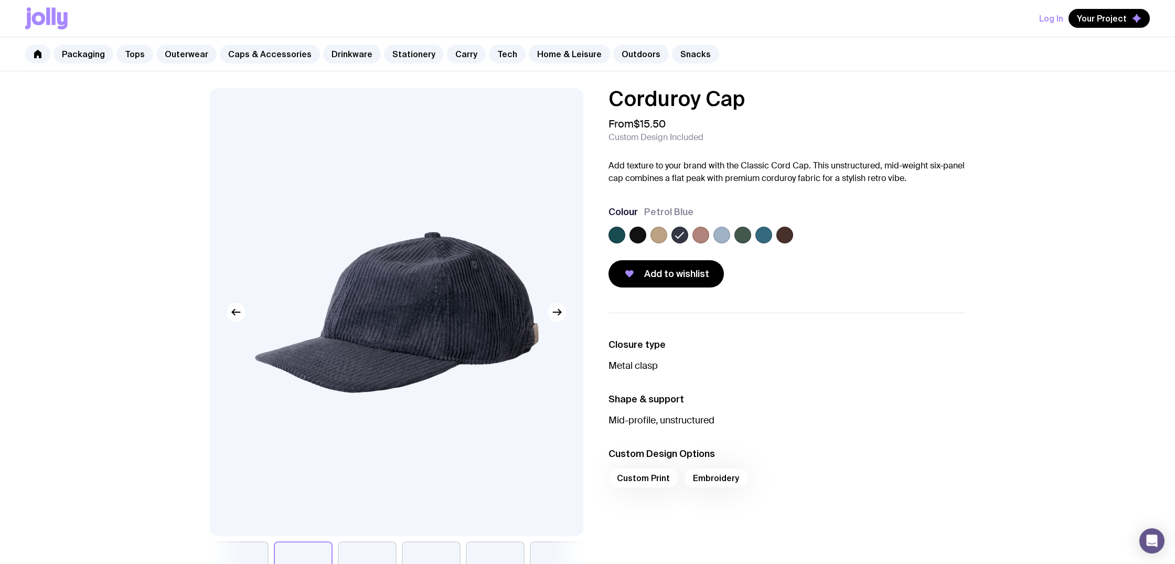
click at [722, 237] on label at bounding box center [721, 235] width 17 height 17
click at [0, 0] on input "radio" at bounding box center [0, 0] width 0 height 0
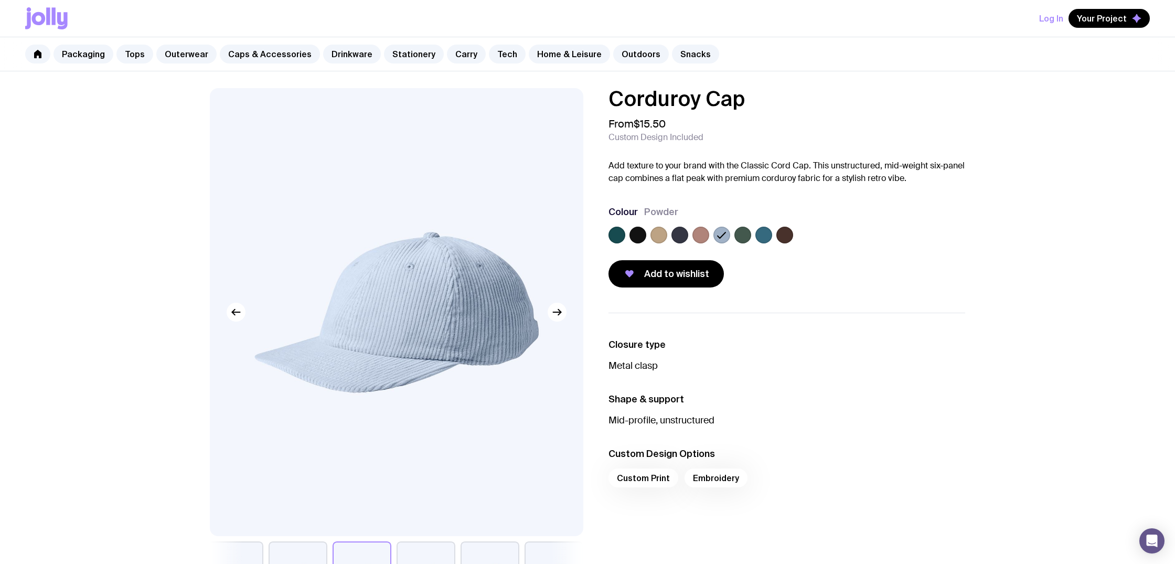
click at [703, 237] on label at bounding box center [700, 235] width 17 height 17
click at [0, 0] on input "radio" at bounding box center [0, 0] width 0 height 0
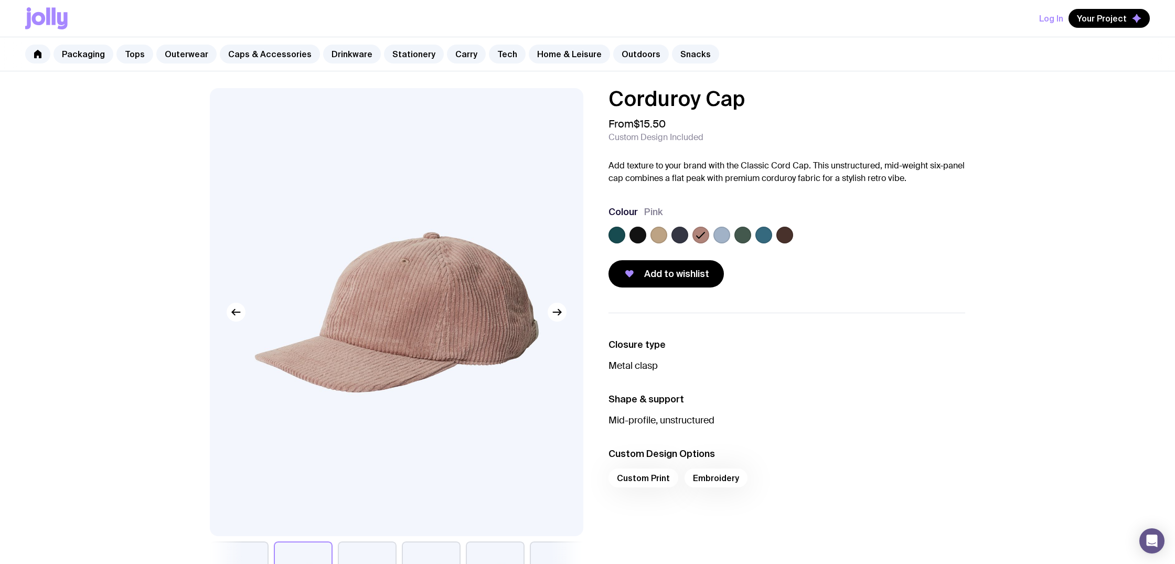
click at [732, 236] on div at bounding box center [786, 237] width 357 height 21
click at [737, 236] on label at bounding box center [742, 235] width 17 height 17
click at [0, 0] on input "radio" at bounding box center [0, 0] width 0 height 0
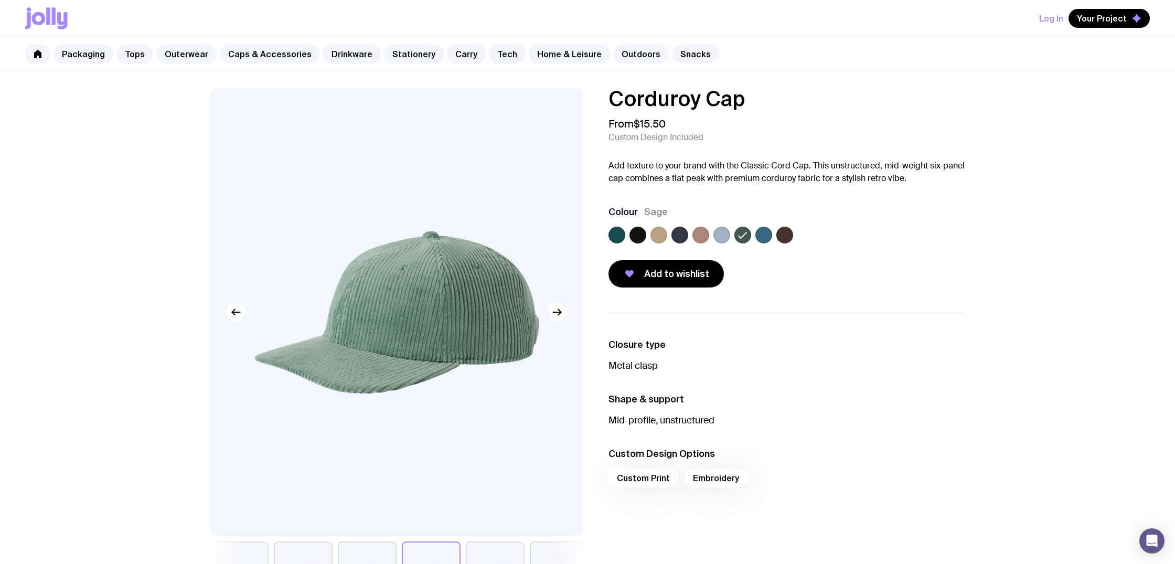
click at [760, 235] on label at bounding box center [763, 235] width 17 height 17
click at [0, 0] on input "radio" at bounding box center [0, 0] width 0 height 0
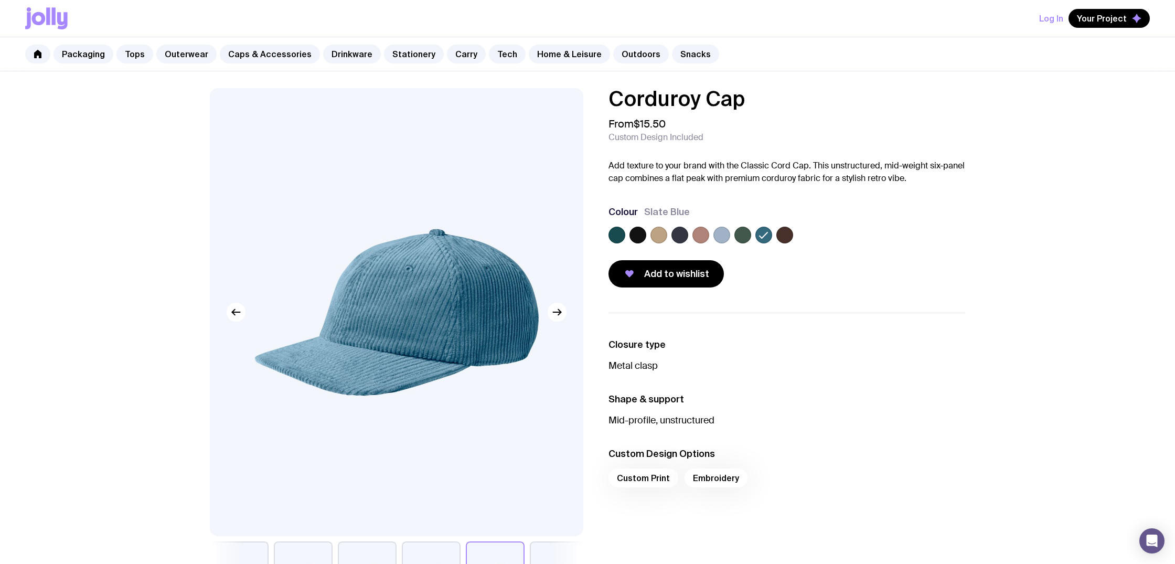
click at [780, 234] on label at bounding box center [784, 235] width 17 height 17
click at [0, 0] on input "radio" at bounding box center [0, 0] width 0 height 0
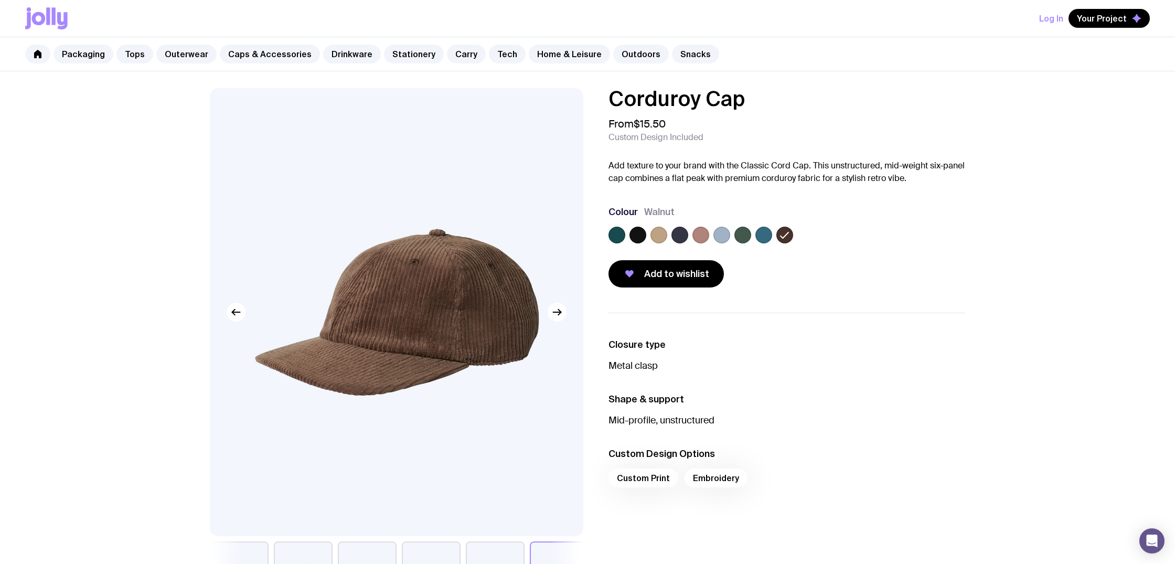
click at [749, 237] on label at bounding box center [742, 235] width 17 height 17
click at [0, 0] on input "radio" at bounding box center [0, 0] width 0 height 0
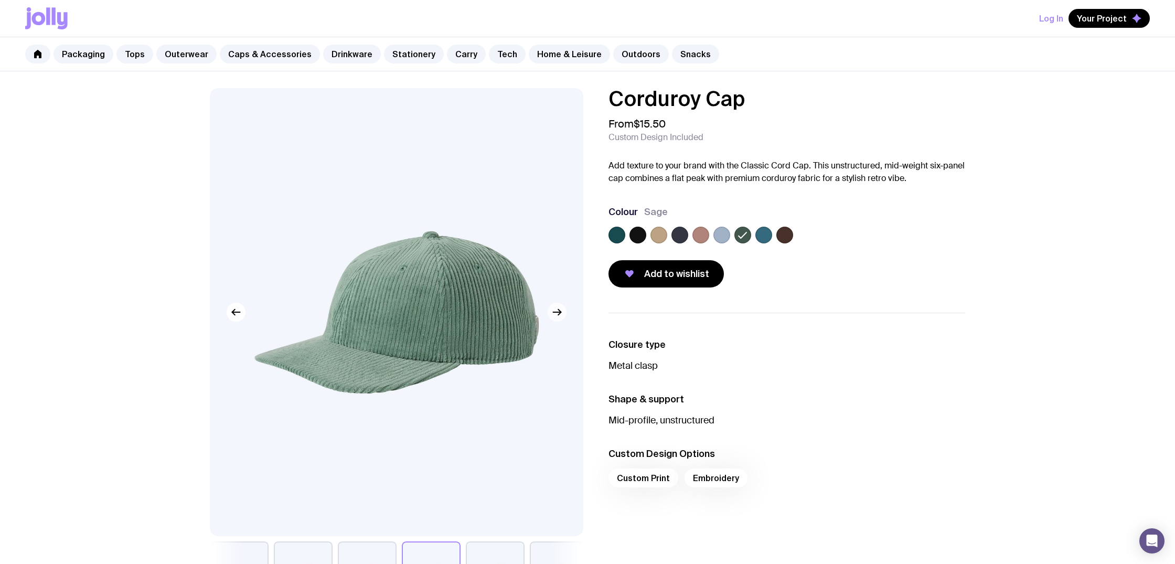
click at [559, 312] on icon "button" at bounding box center [557, 312] width 8 height 0
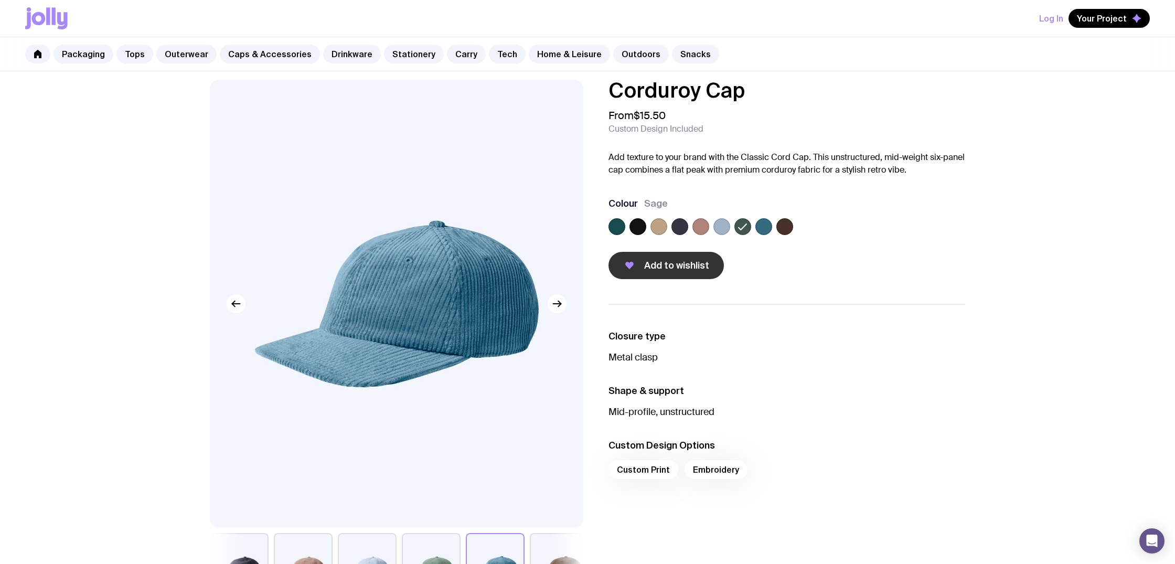
scroll to position [12, 0]
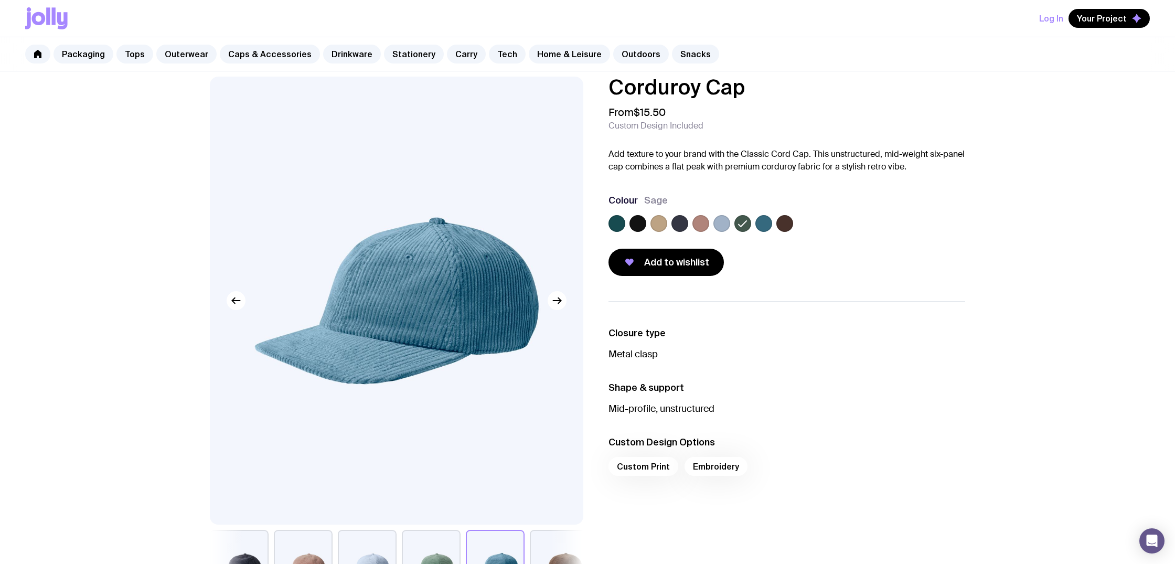
click at [758, 223] on label at bounding box center [763, 223] width 17 height 17
click at [0, 0] on input "radio" at bounding box center [0, 0] width 0 height 0
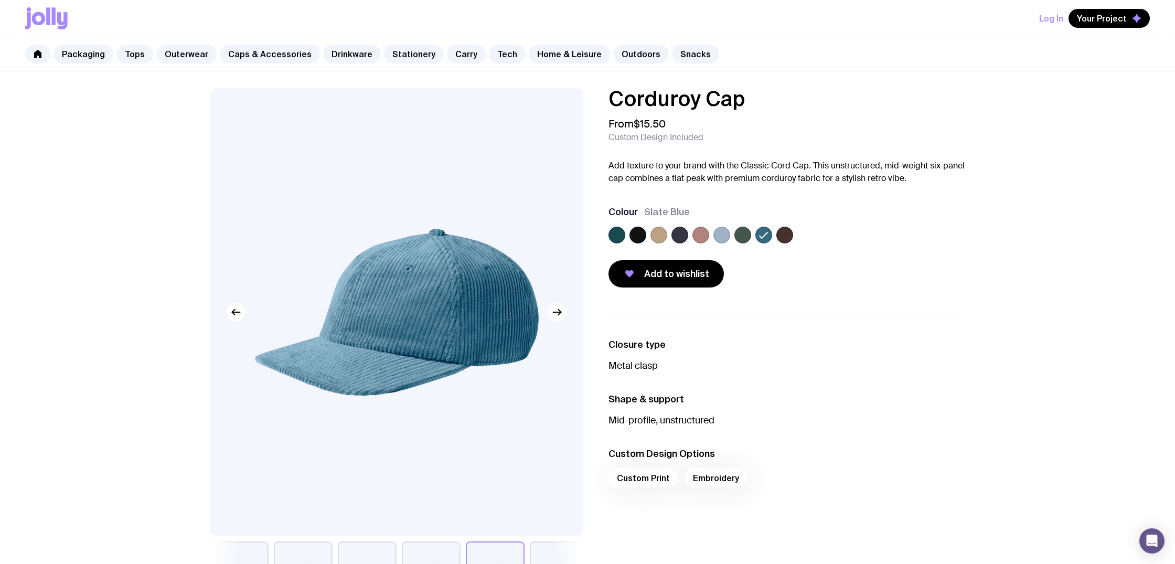
scroll to position [0, 0]
click at [274, 57] on link "Caps & Accessories" at bounding box center [270, 54] width 100 height 19
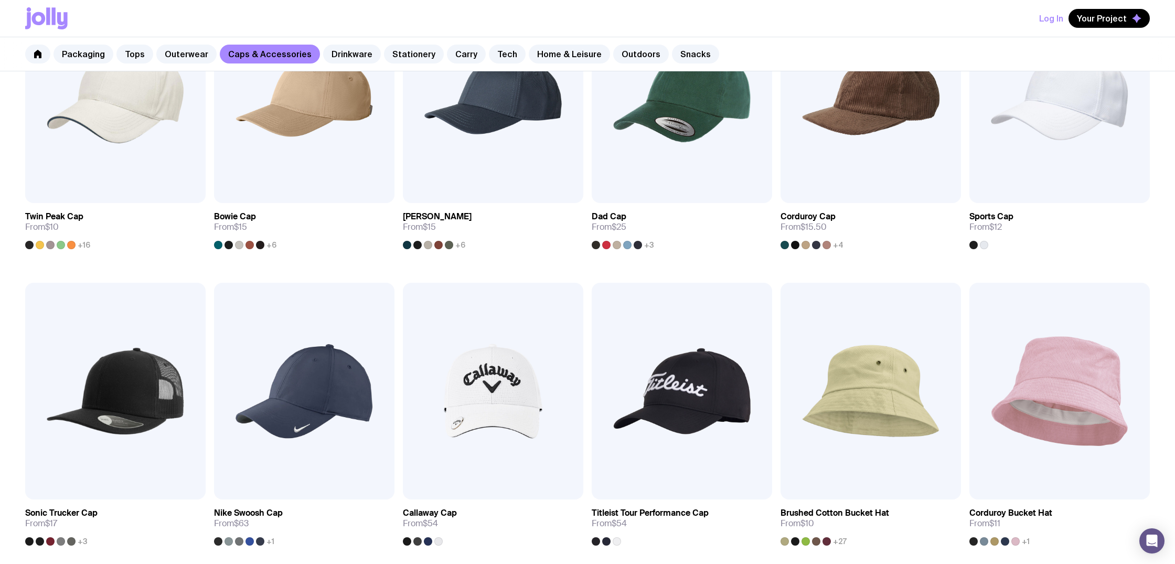
scroll to position [324, 0]
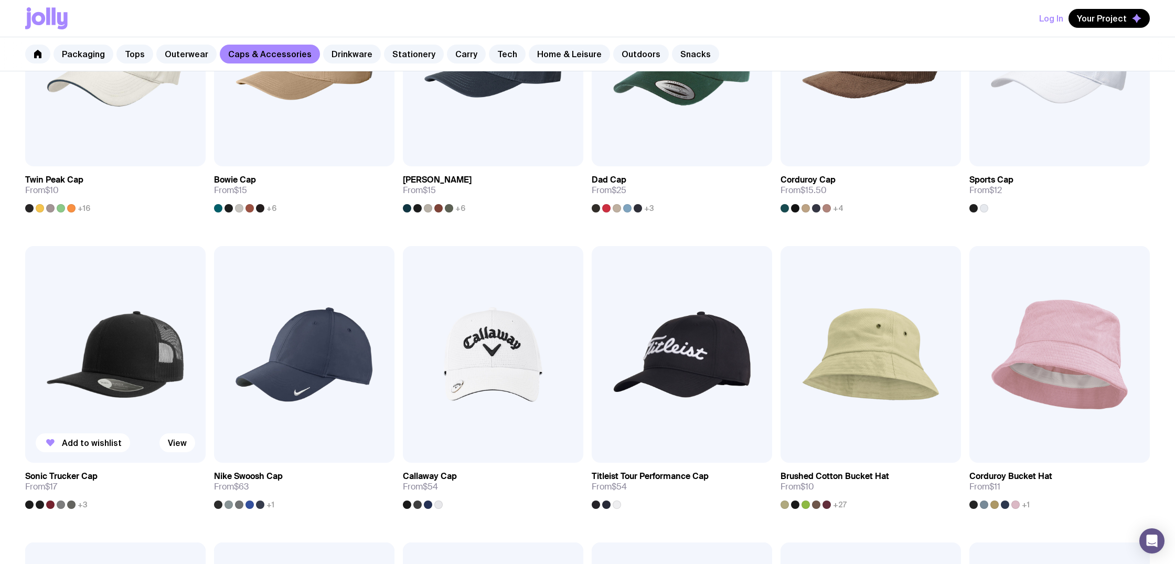
click at [134, 322] on img at bounding box center [115, 354] width 180 height 217
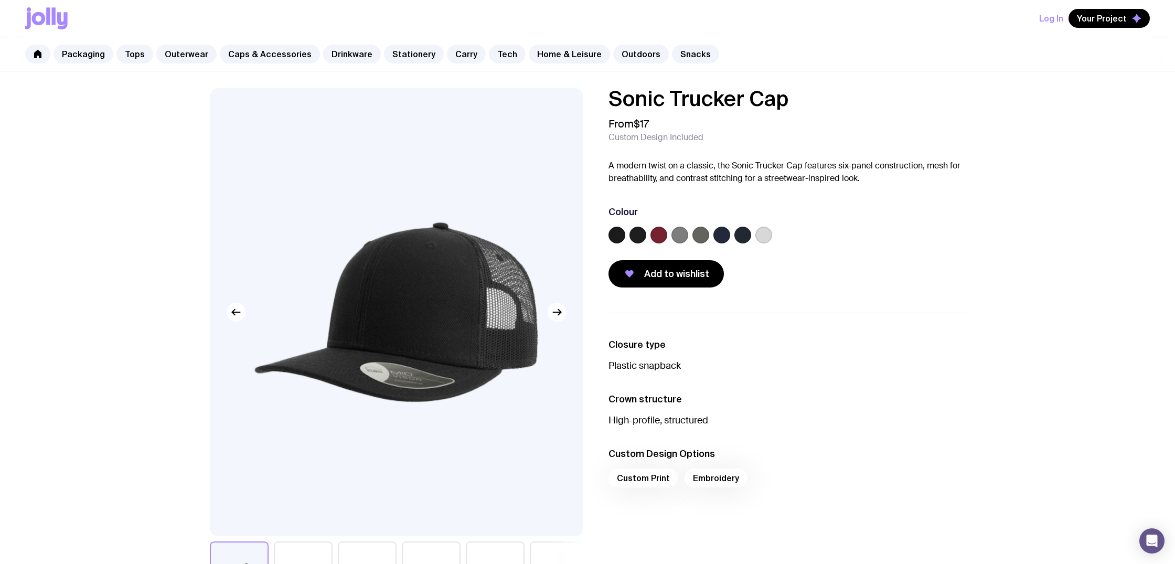
click at [639, 232] on label at bounding box center [637, 235] width 17 height 17
click at [0, 0] on input "radio" at bounding box center [0, 0] width 0 height 0
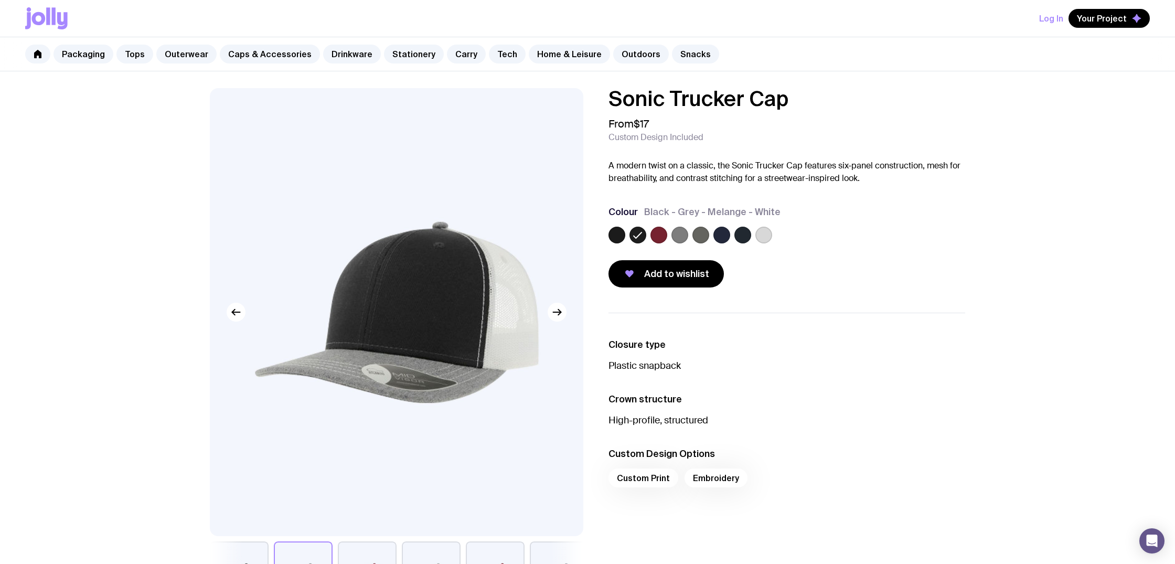
click at [660, 234] on label at bounding box center [658, 235] width 17 height 17
click at [0, 0] on input "radio" at bounding box center [0, 0] width 0 height 0
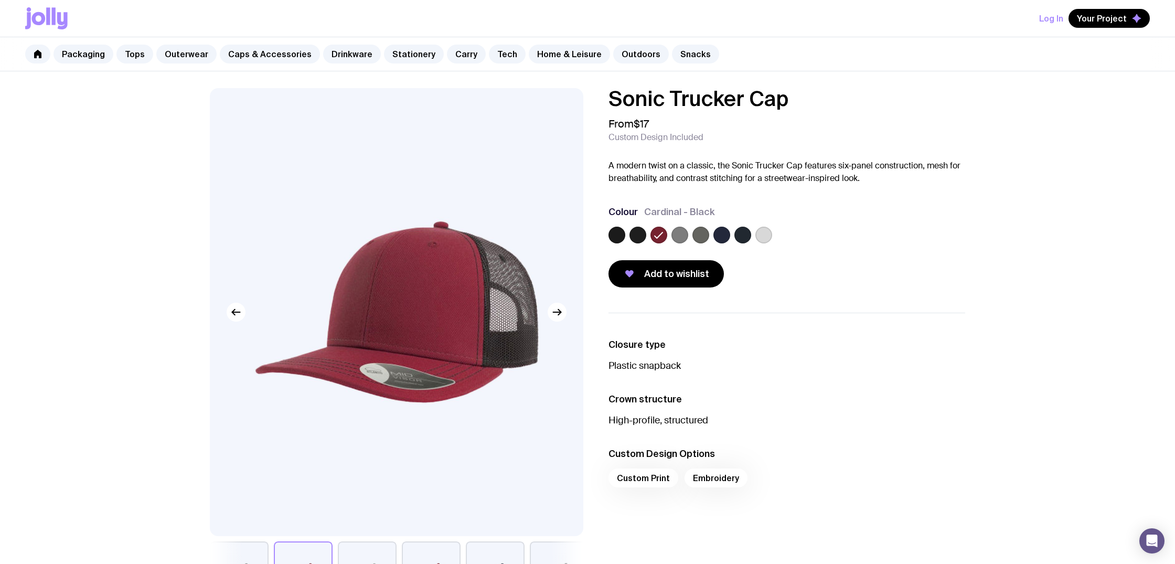
click at [675, 234] on label at bounding box center [679, 235] width 17 height 17
click at [0, 0] on input "radio" at bounding box center [0, 0] width 0 height 0
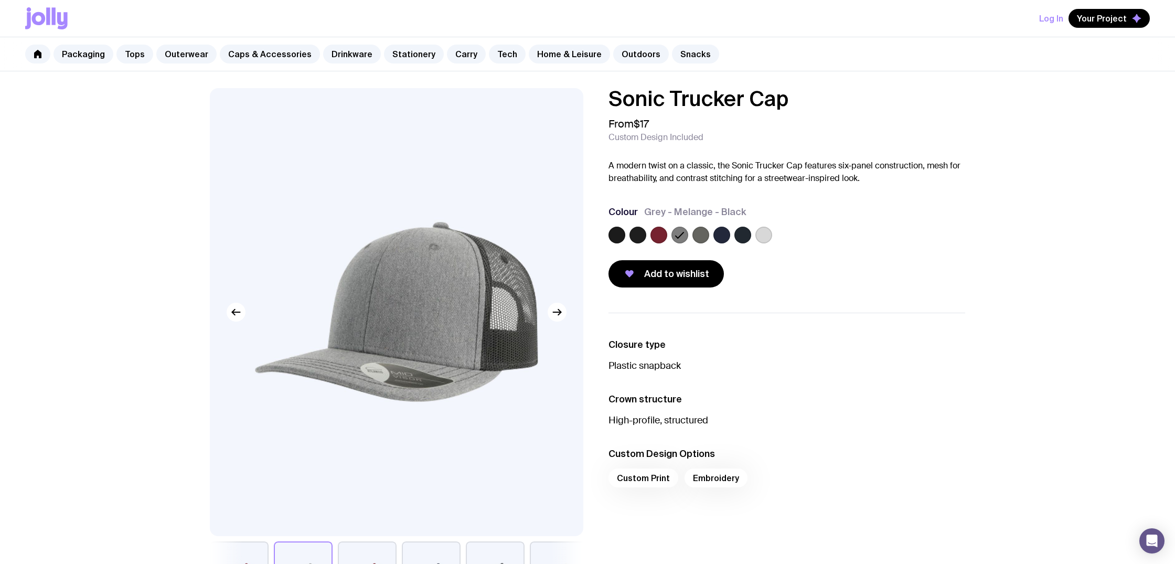
click at [696, 235] on label at bounding box center [700, 235] width 17 height 17
click at [0, 0] on input "radio" at bounding box center [0, 0] width 0 height 0
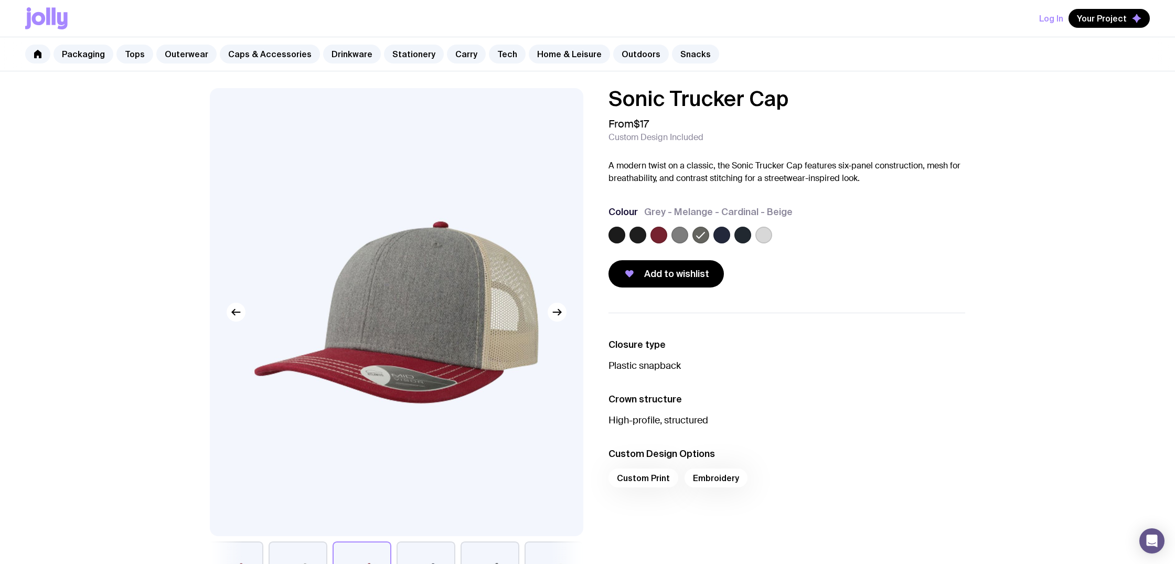
click at [714, 234] on label at bounding box center [721, 235] width 17 height 17
click at [0, 0] on input "radio" at bounding box center [0, 0] width 0 height 0
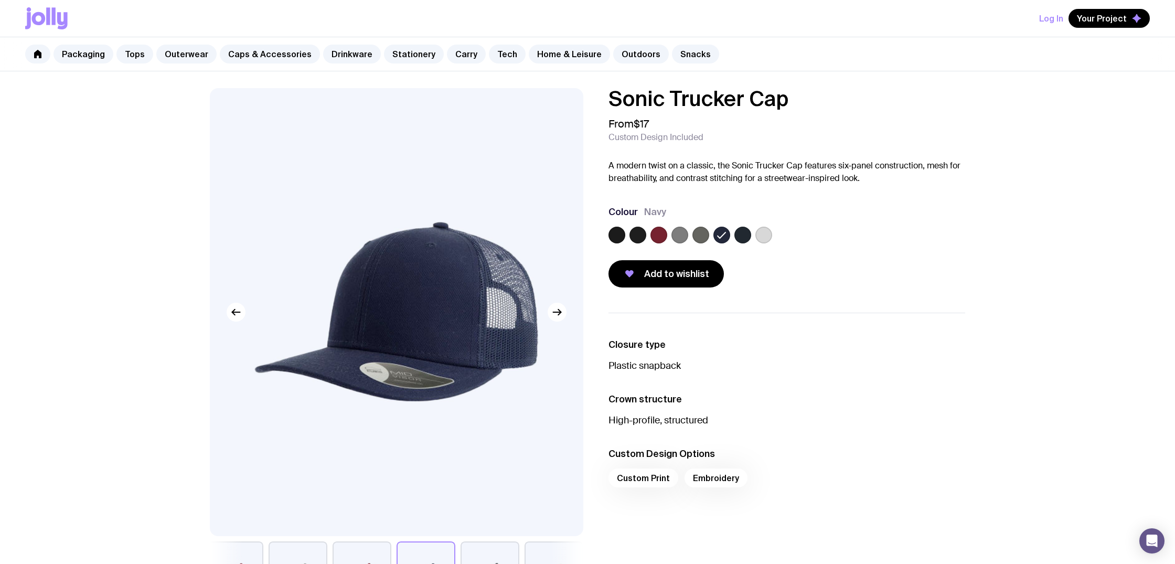
click at [743, 235] on label at bounding box center [742, 235] width 17 height 17
click at [0, 0] on input "radio" at bounding box center [0, 0] width 0 height 0
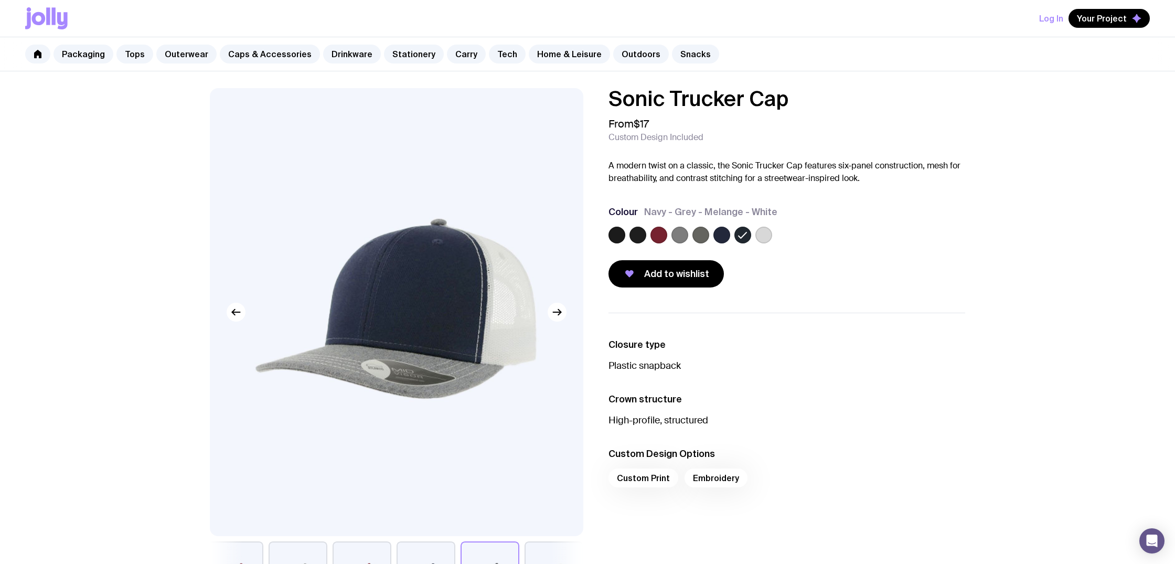
click at [722, 236] on label at bounding box center [721, 235] width 17 height 17
click at [0, 0] on input "radio" at bounding box center [0, 0] width 0 height 0
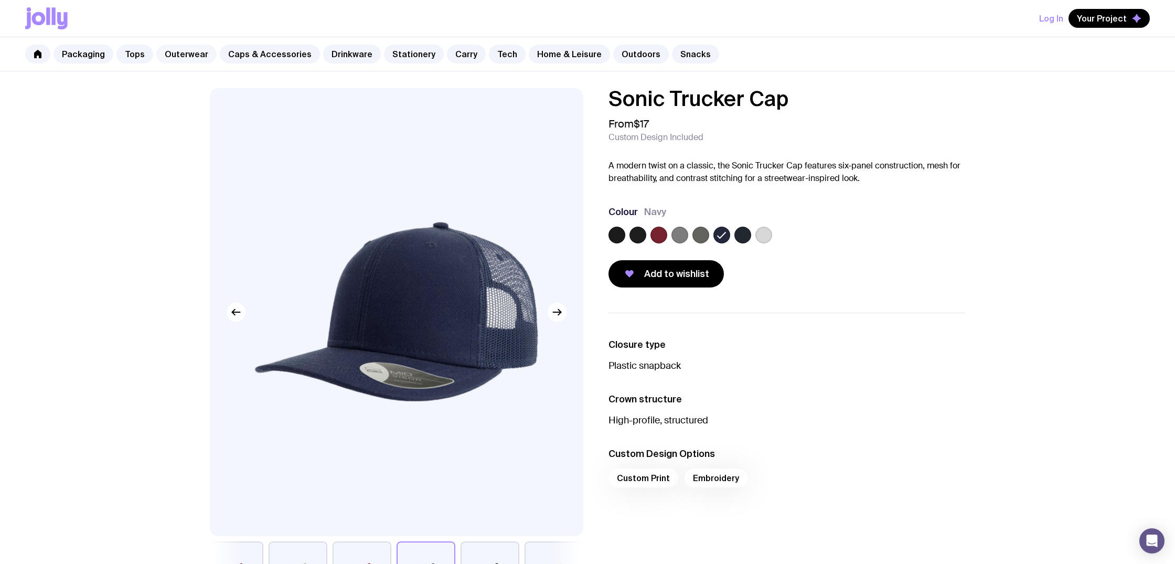
click at [183, 56] on link "Outerwear" at bounding box center [186, 54] width 60 height 19
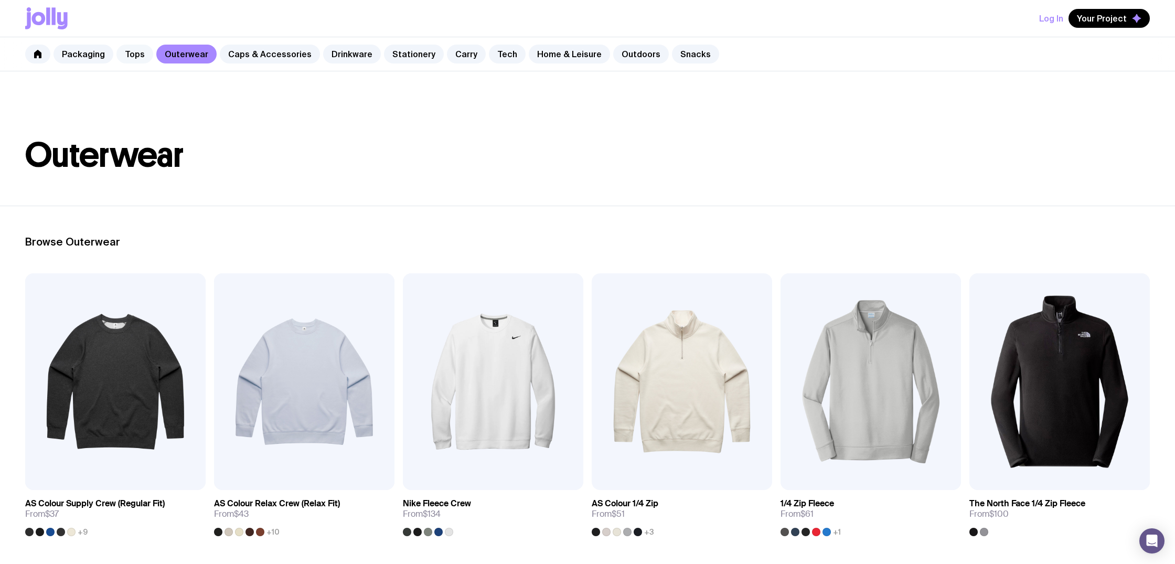
click at [122, 52] on link "Tops" at bounding box center [134, 54] width 37 height 19
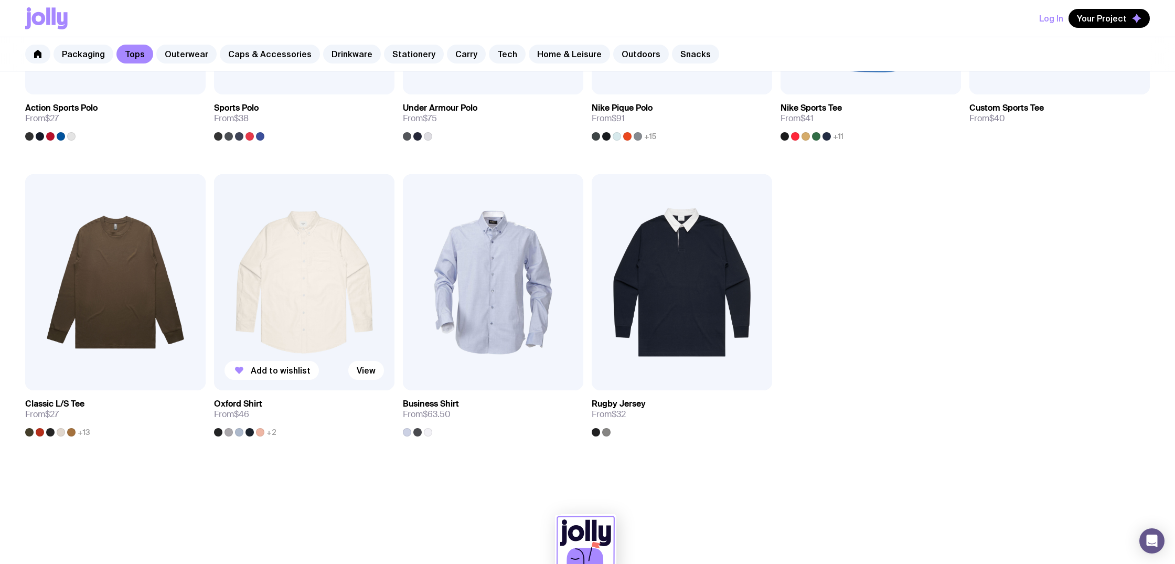
scroll to position [692, 0]
click at [287, 326] on img at bounding box center [304, 282] width 180 height 217
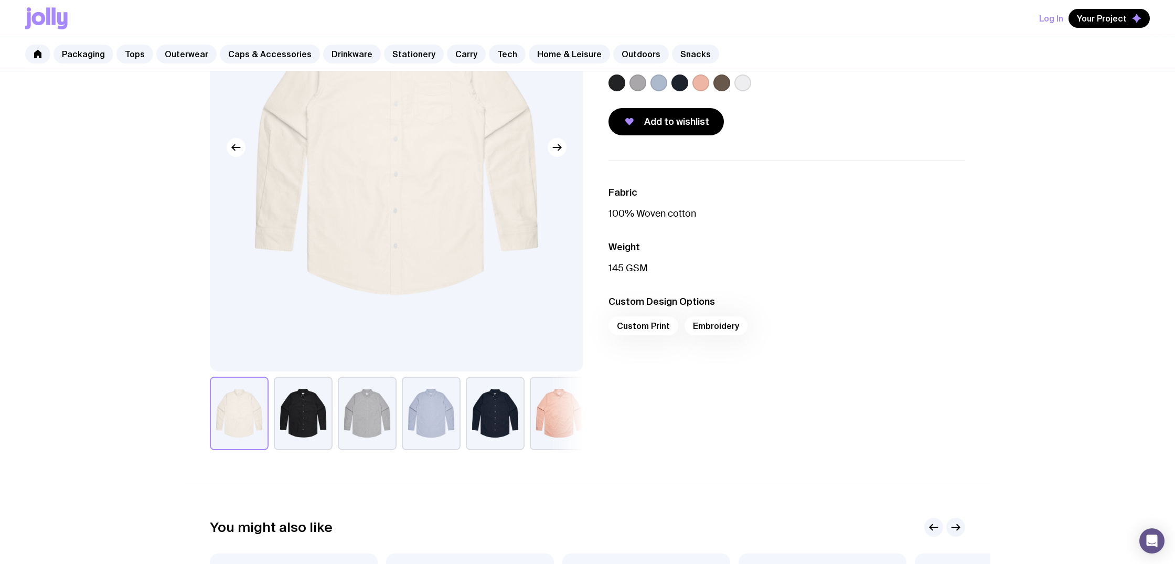
scroll to position [193, 0]
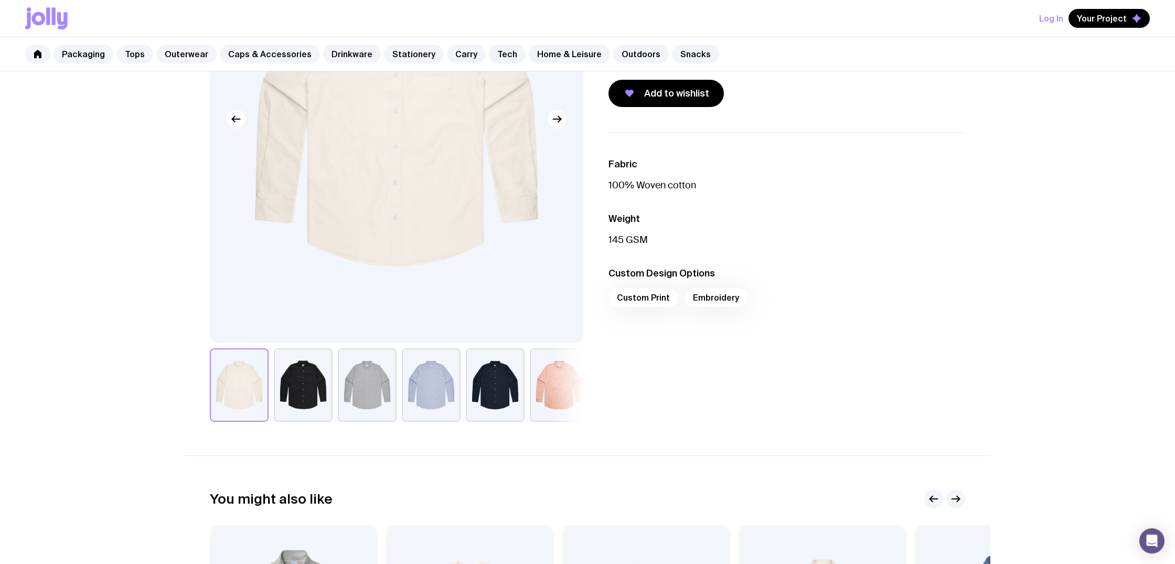
click at [416, 398] on button "button" at bounding box center [431, 384] width 59 height 73
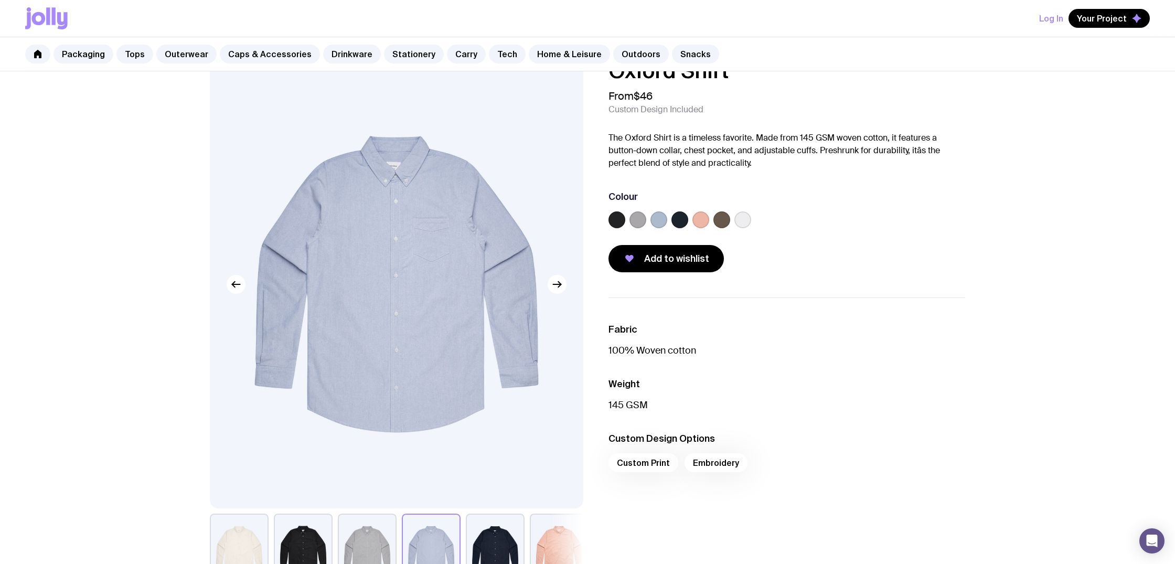
scroll to position [39, 0]
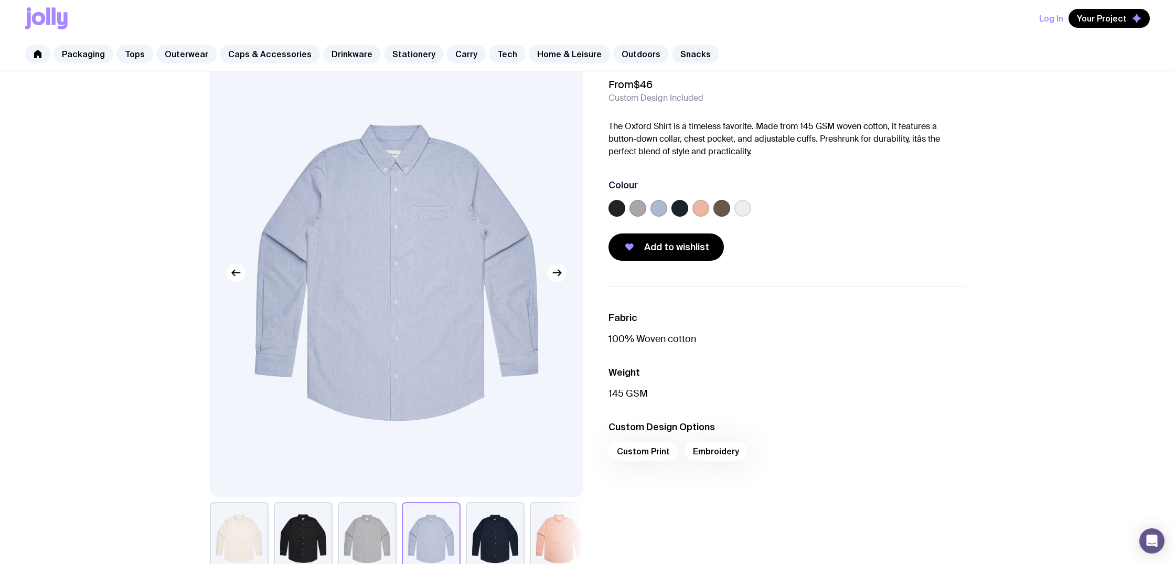
click at [502, 525] on button "button" at bounding box center [495, 538] width 59 height 73
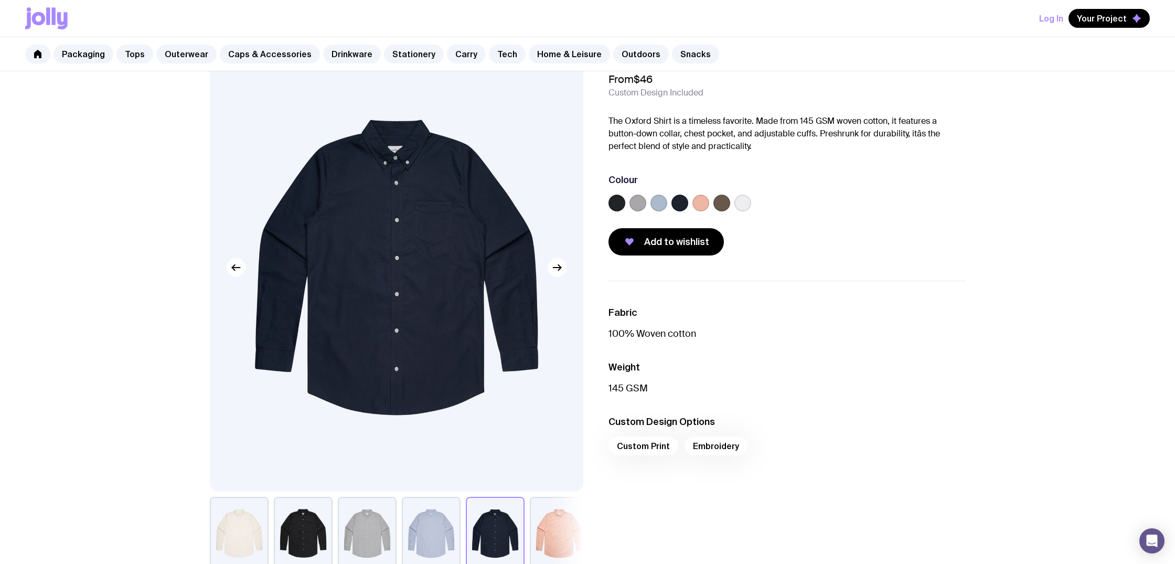
scroll to position [48, 0]
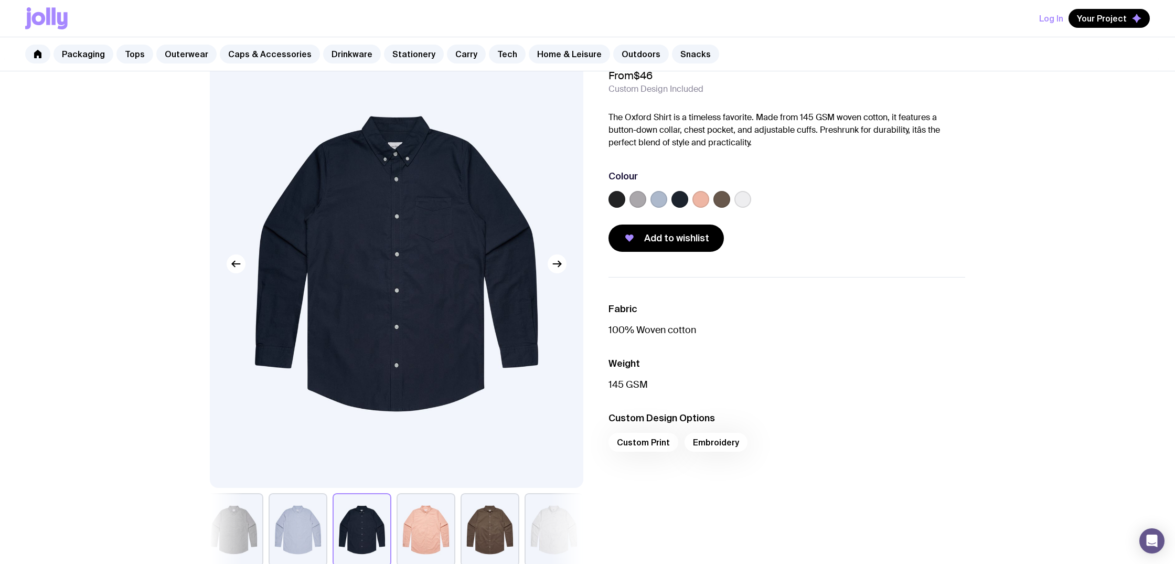
click at [535, 511] on button "button" at bounding box center [553, 529] width 59 height 73
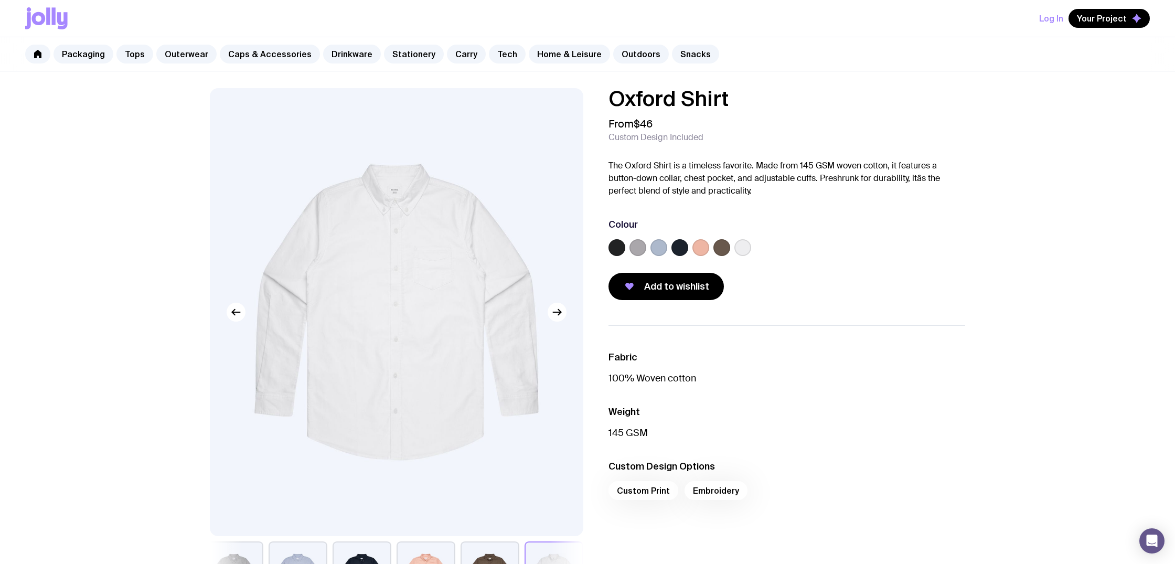
scroll to position [0, 0]
click at [131, 53] on link "Tops" at bounding box center [134, 54] width 37 height 19
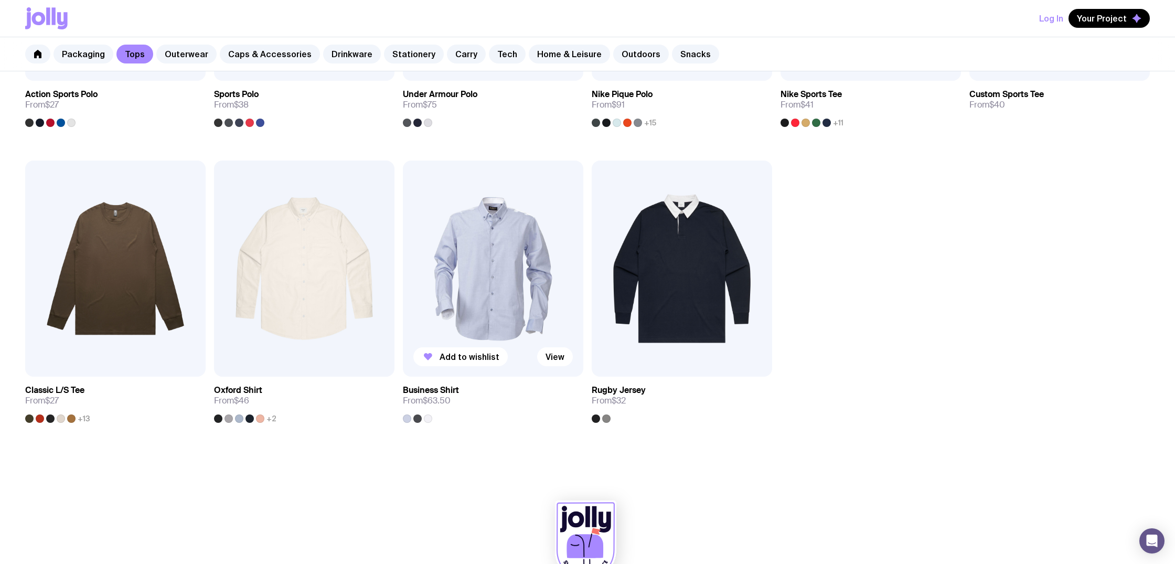
scroll to position [707, 0]
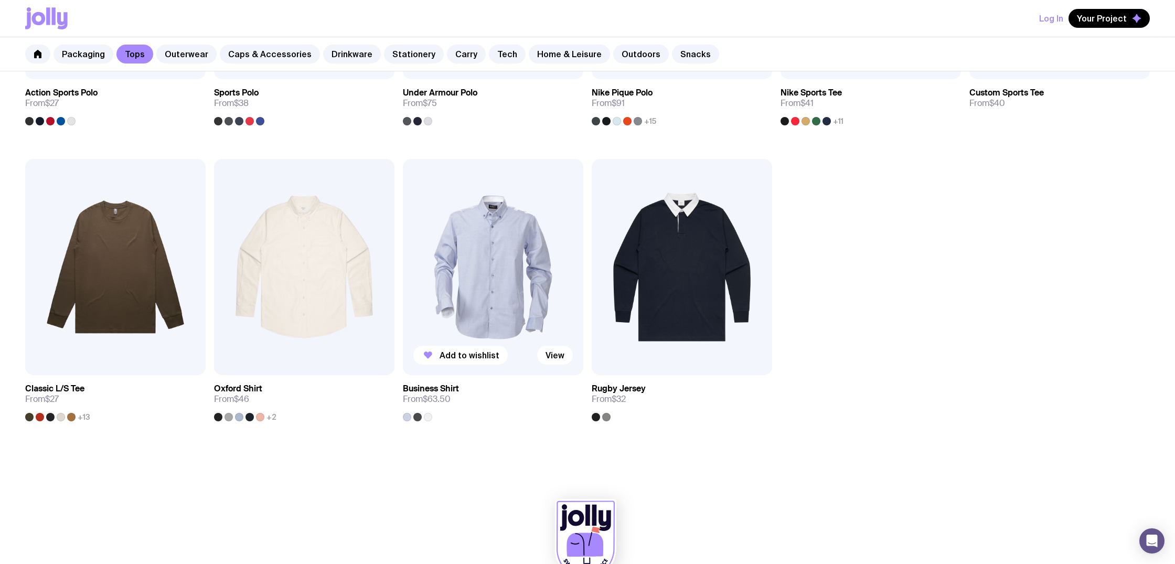
click at [493, 295] on img at bounding box center [493, 267] width 180 height 217
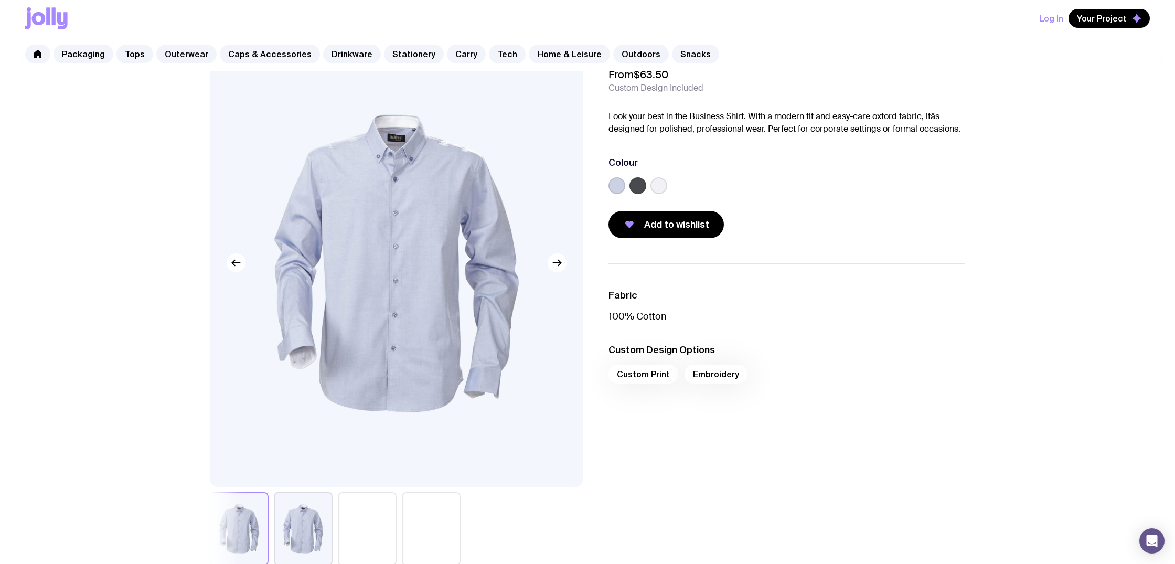
scroll to position [52, 0]
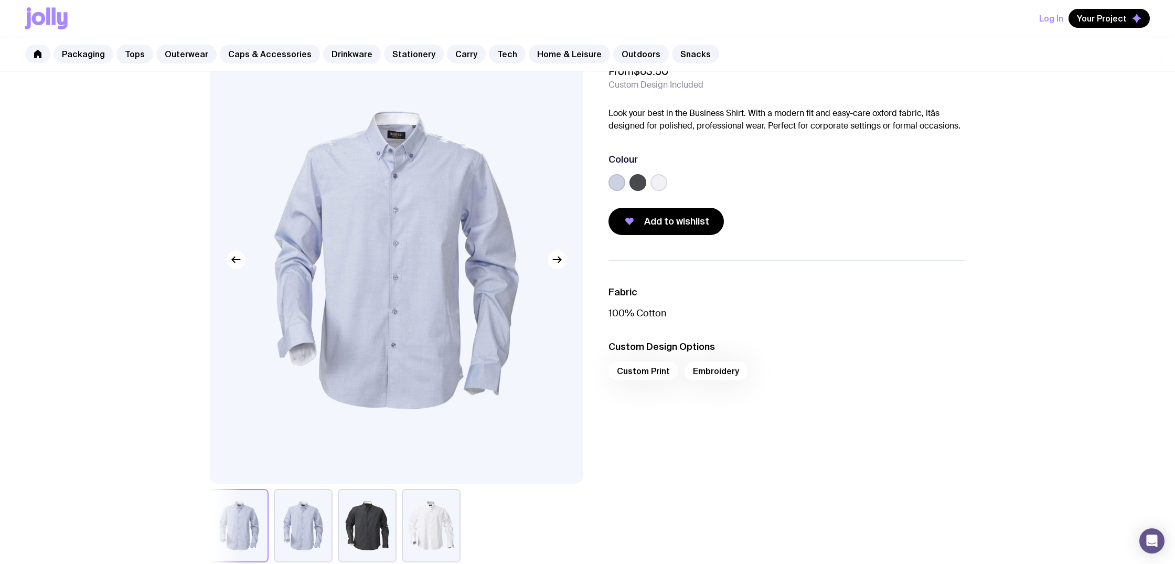
click at [356, 516] on button "button" at bounding box center [367, 525] width 59 height 73
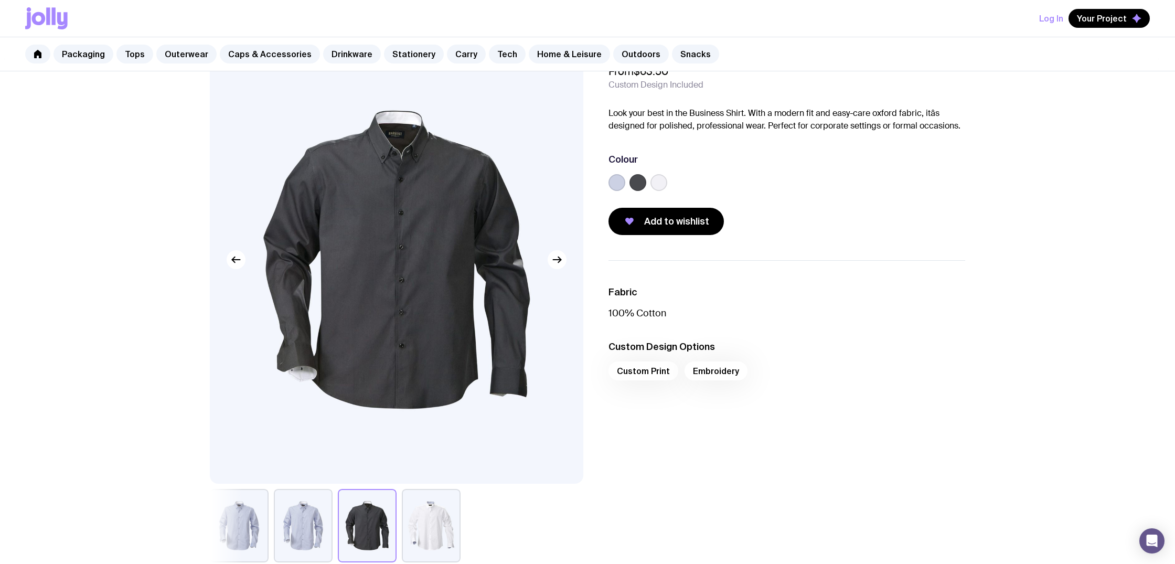
drag, startPoint x: 320, startPoint y: 516, endPoint x: 327, endPoint y: 515, distance: 7.4
click at [320, 516] on button "button" at bounding box center [303, 525] width 59 height 73
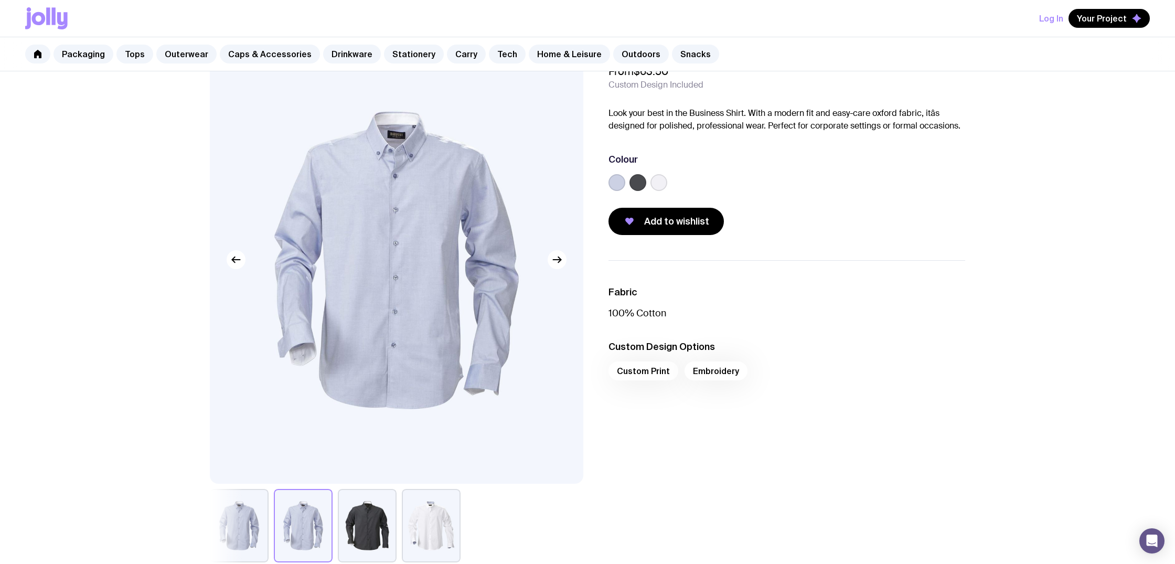
click at [419, 518] on button "button" at bounding box center [431, 525] width 59 height 73
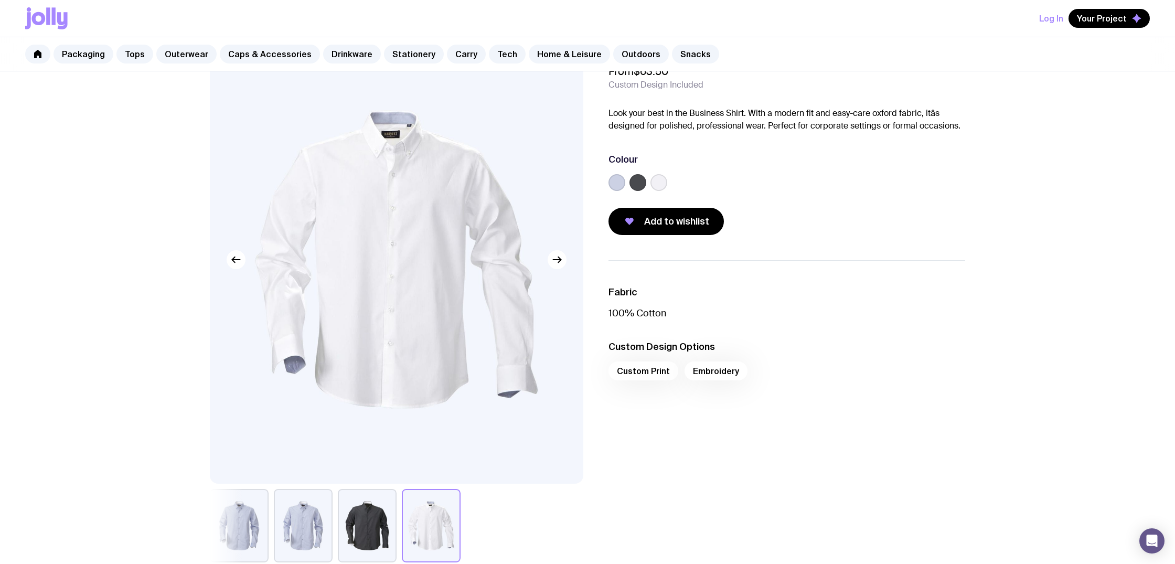
click at [312, 510] on button "button" at bounding box center [303, 525] width 59 height 73
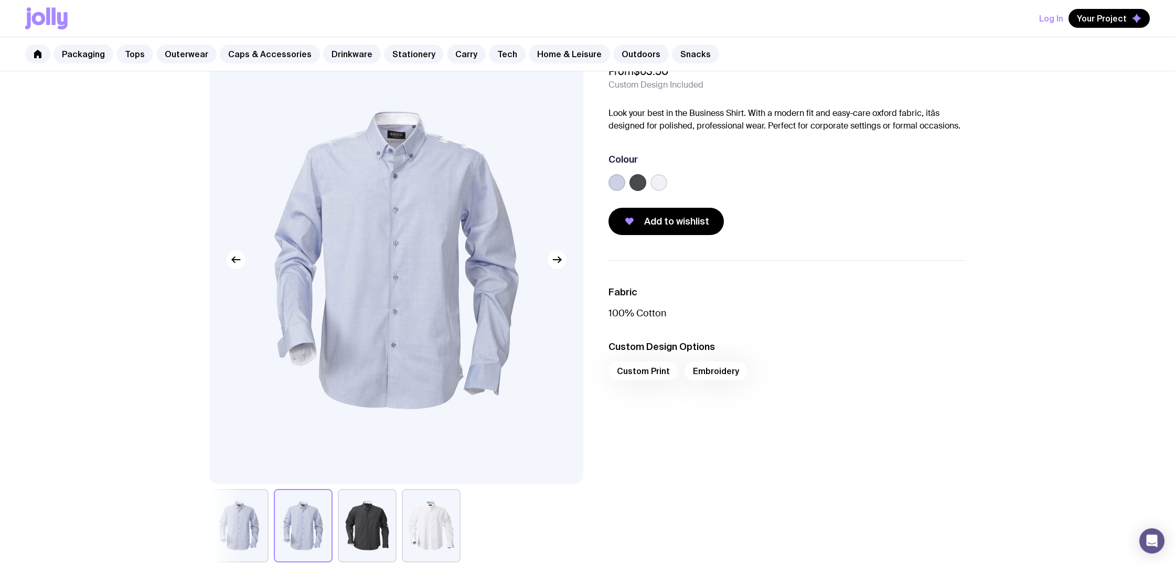
click at [259, 509] on button "button" at bounding box center [239, 525] width 59 height 73
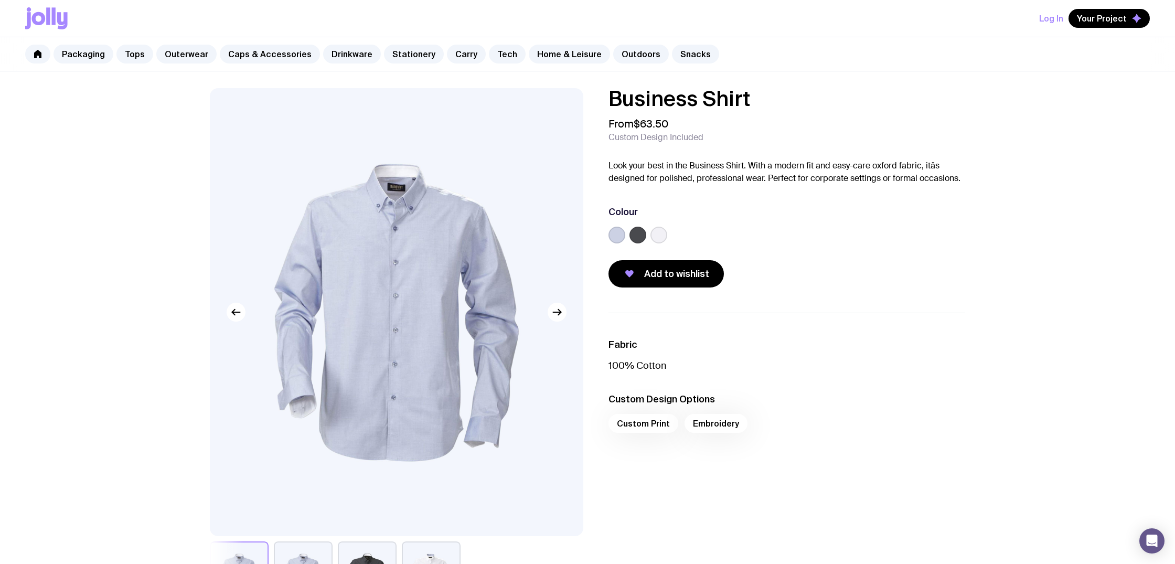
scroll to position [0, 0]
